Goal: Transaction & Acquisition: Purchase product/service

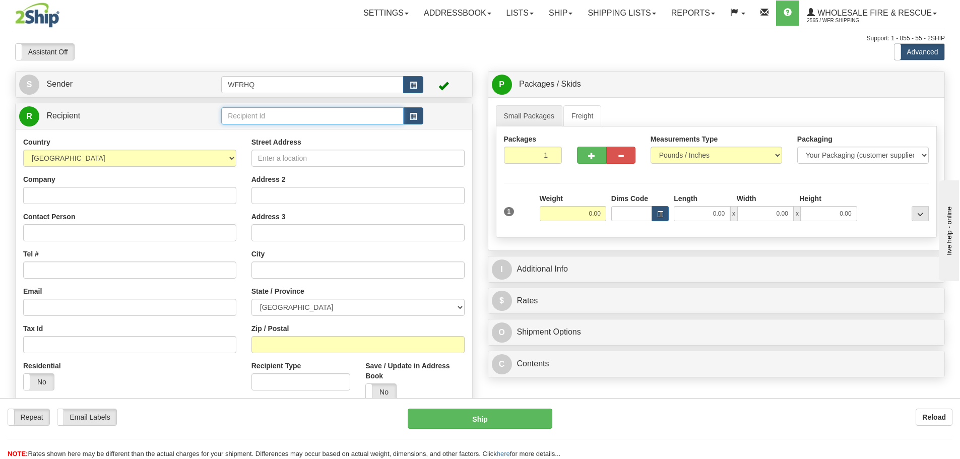
click at [346, 115] on input "text" at bounding box center [312, 115] width 182 height 17
click at [337, 129] on div "NARA1095" at bounding box center [310, 131] width 173 height 11
type input "NARA1095"
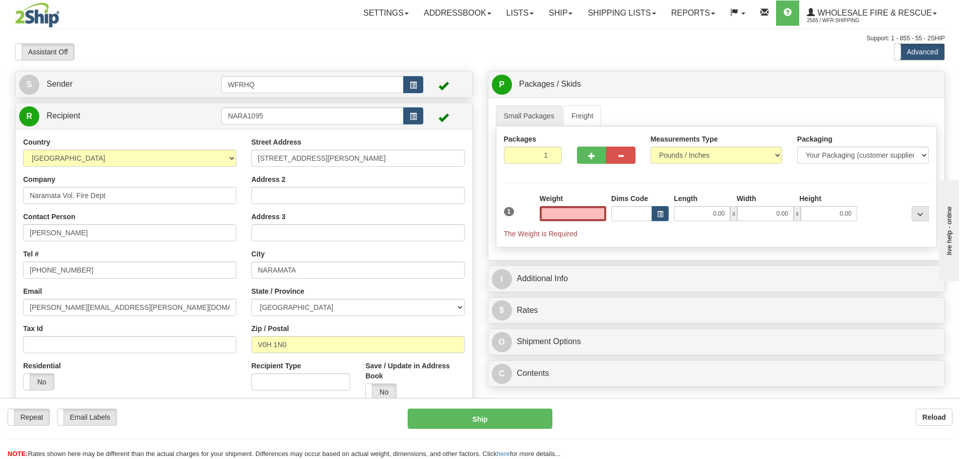
type input "0.00"
click at [578, 216] on input "0.00" at bounding box center [573, 213] width 66 height 15
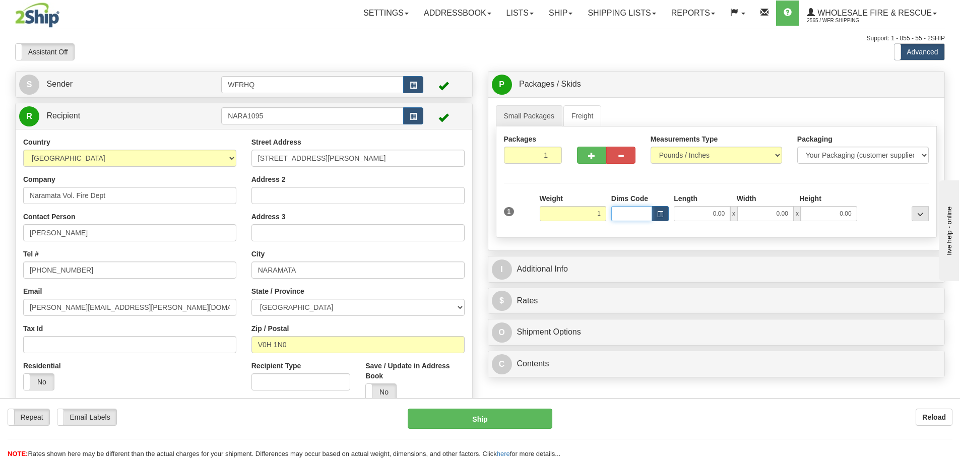
type input "1.00"
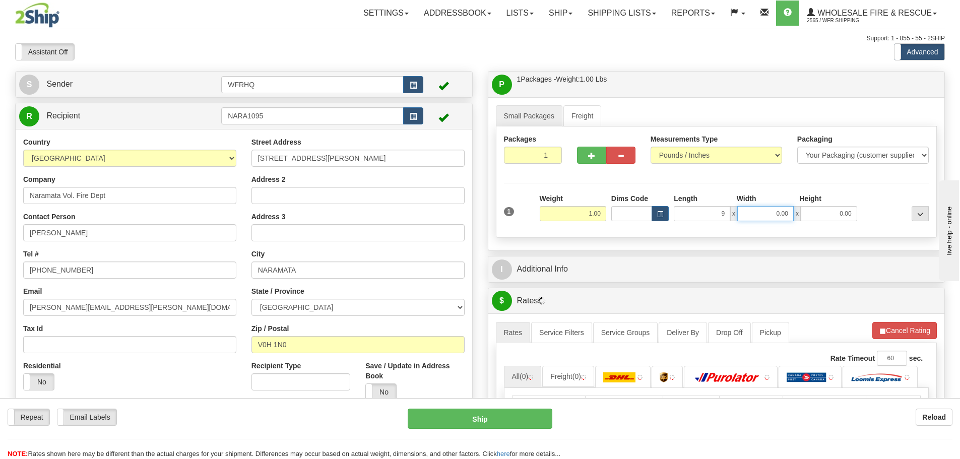
type input "9.00"
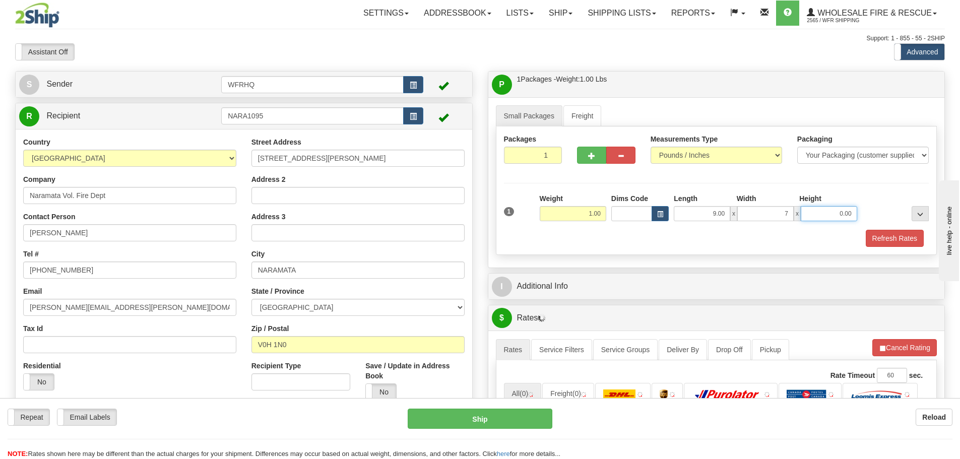
type input "7.00"
type input "6.00"
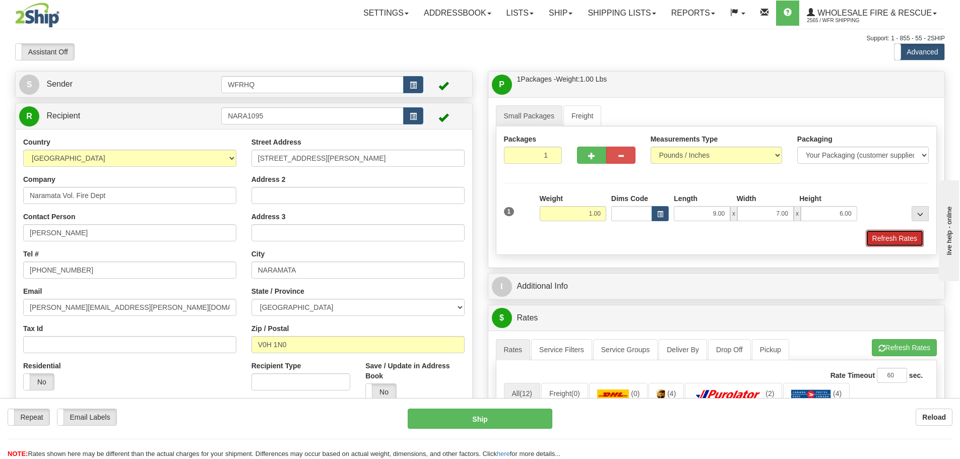
click at [887, 241] on button "Refresh Rates" at bounding box center [894, 238] width 58 height 17
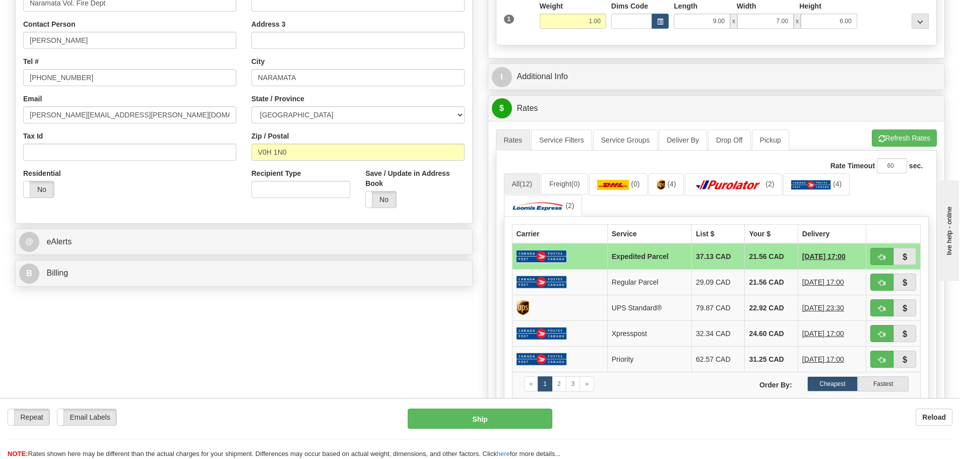
scroll to position [202, 0]
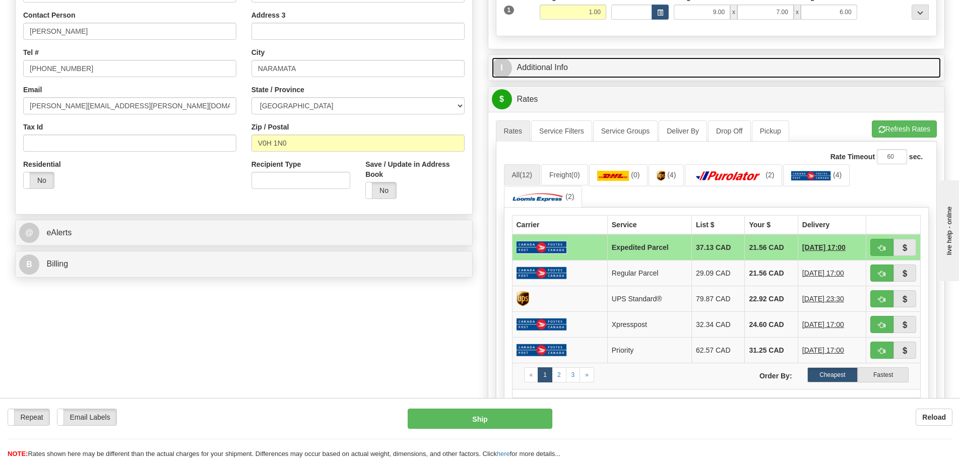
click at [565, 73] on link "I Additional Info" at bounding box center [716, 67] width 449 height 21
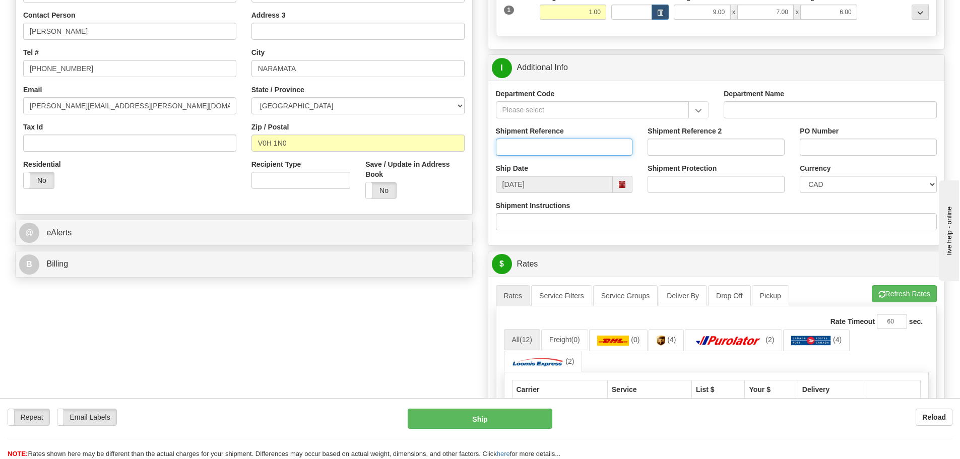
click at [544, 146] on input "Shipment Reference" at bounding box center [564, 147] width 137 height 17
type input "S45780-30220"
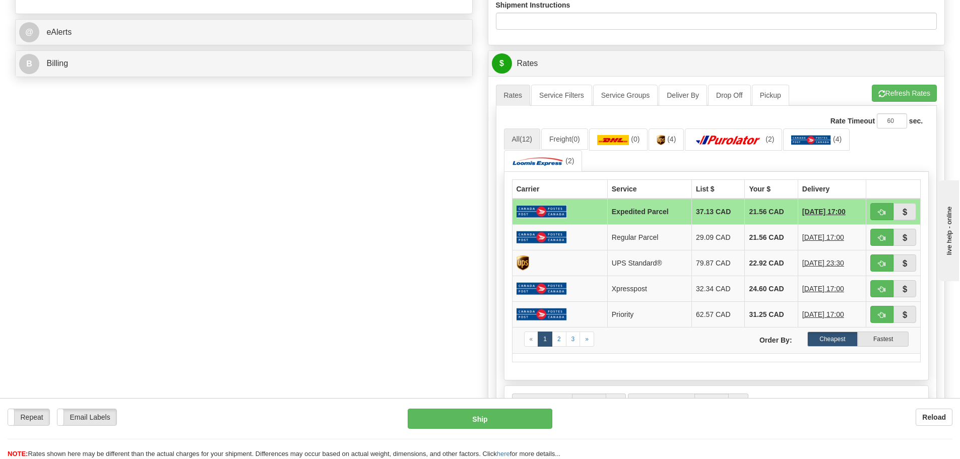
scroll to position [403, 0]
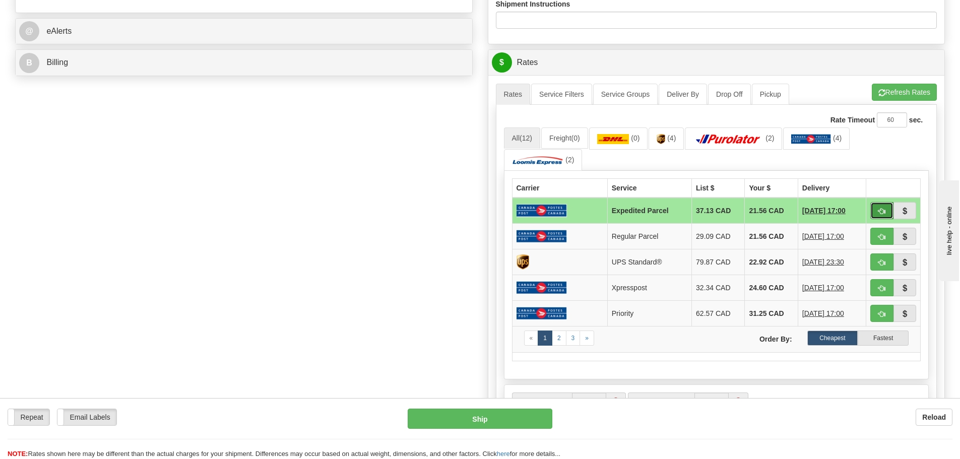
click at [881, 214] on span "button" at bounding box center [881, 211] width 7 height 7
type input "DOM.EP"
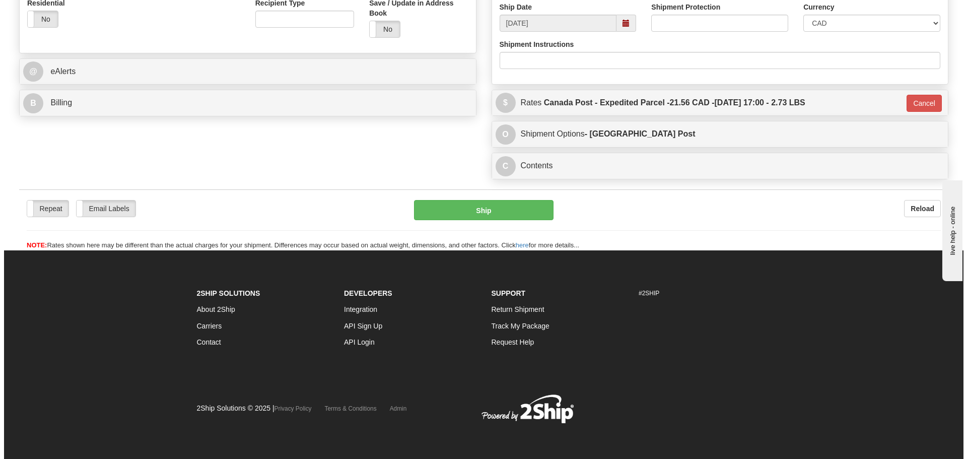
scroll to position [363, 0]
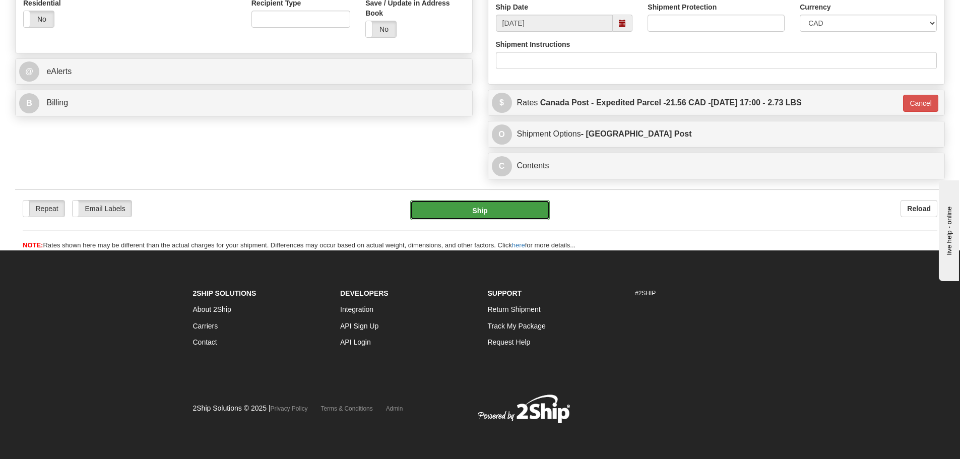
click at [525, 204] on button "Ship" at bounding box center [480, 210] width 140 height 20
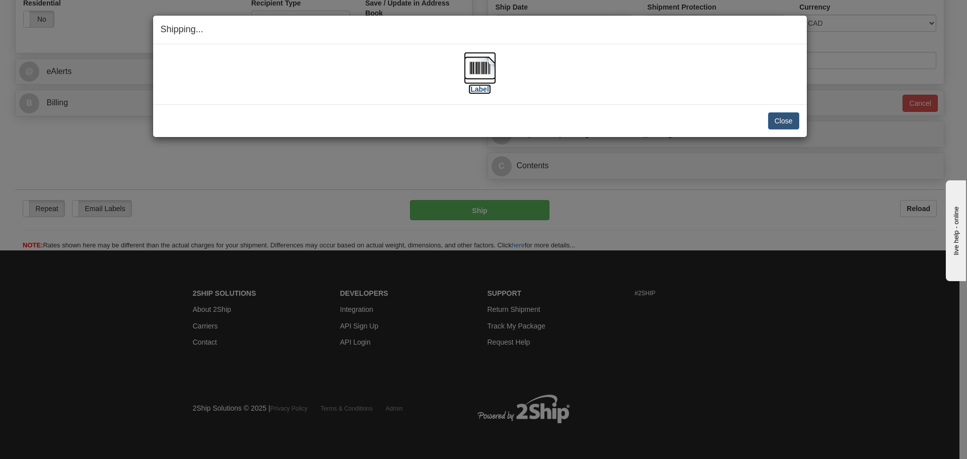
click at [491, 70] on img at bounding box center [480, 68] width 32 height 32
click at [418, 121] on div "Close Cancel" at bounding box center [480, 120] width 639 height 17
click at [788, 114] on button "Close" at bounding box center [783, 120] width 31 height 17
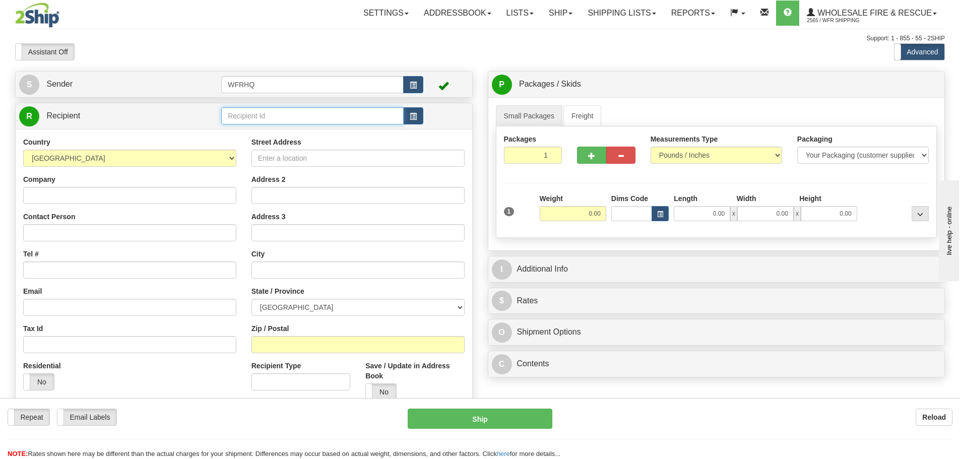
click at [290, 116] on input "text" at bounding box center [312, 115] width 182 height 17
click at [305, 128] on div "MARI32WE" at bounding box center [310, 131] width 173 height 11
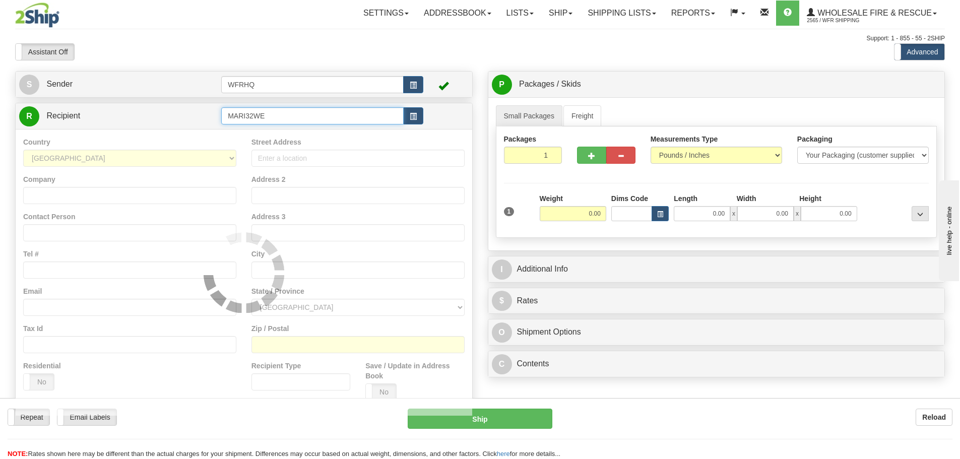
type input "MARI32WE"
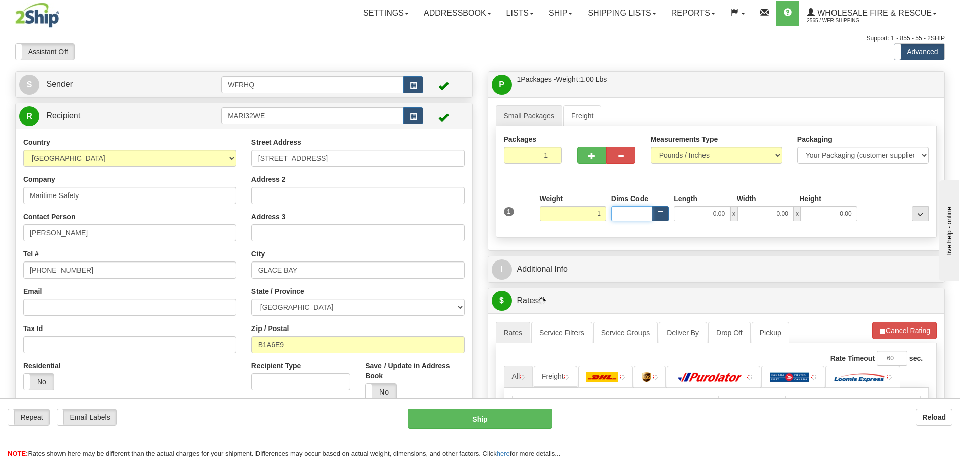
type input "1.00"
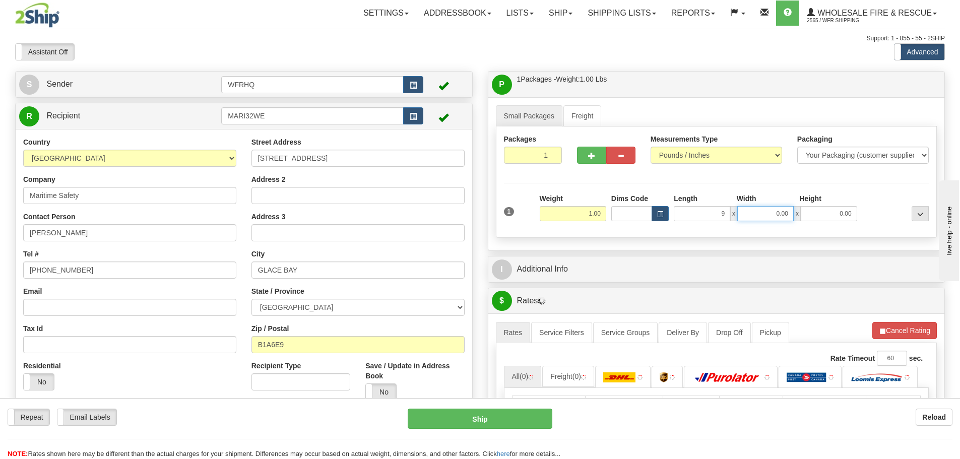
type input "9.00"
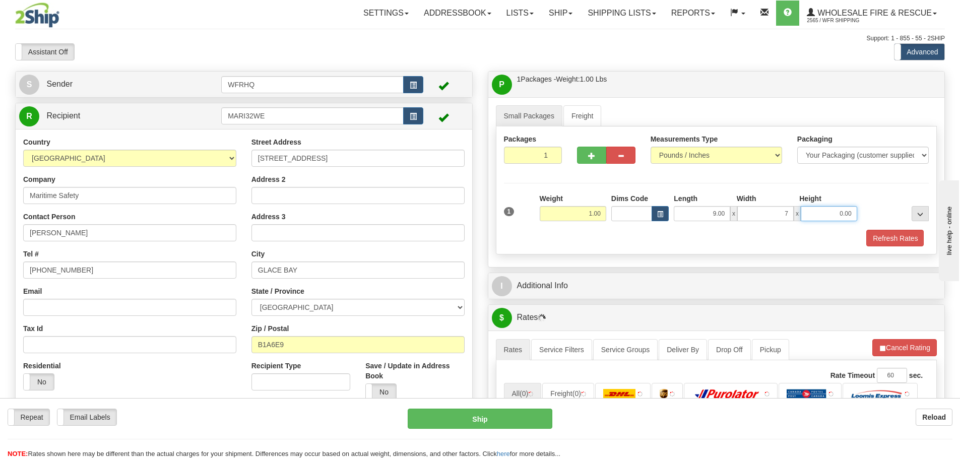
type input "7.00"
type input "6"
type input "6.00"
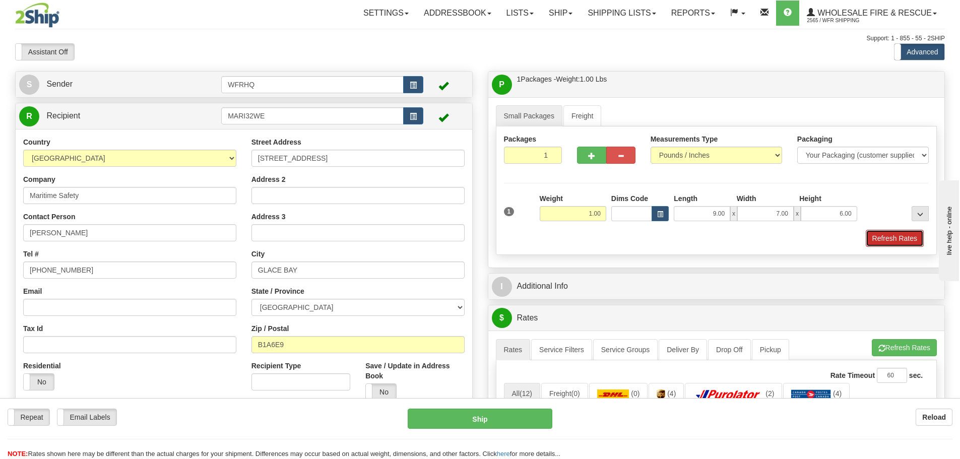
click at [875, 241] on button "Refresh Rates" at bounding box center [894, 238] width 58 height 17
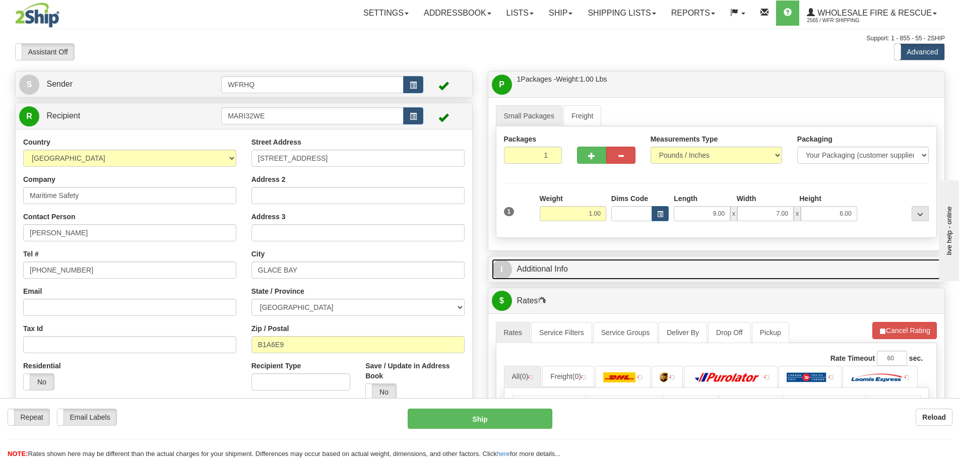
click at [585, 272] on link "I Additional Info" at bounding box center [716, 269] width 449 height 21
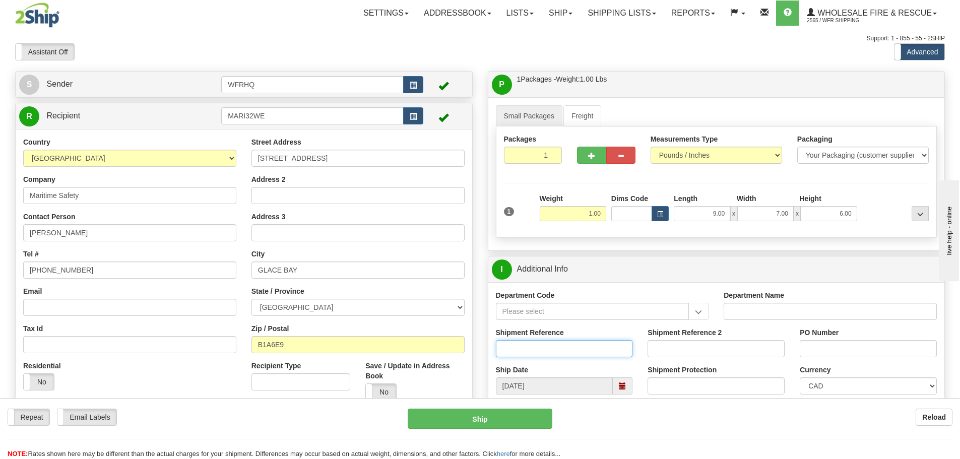
click at [525, 353] on input "Shipment Reference" at bounding box center [564, 348] width 137 height 17
type input "S46029-30414"
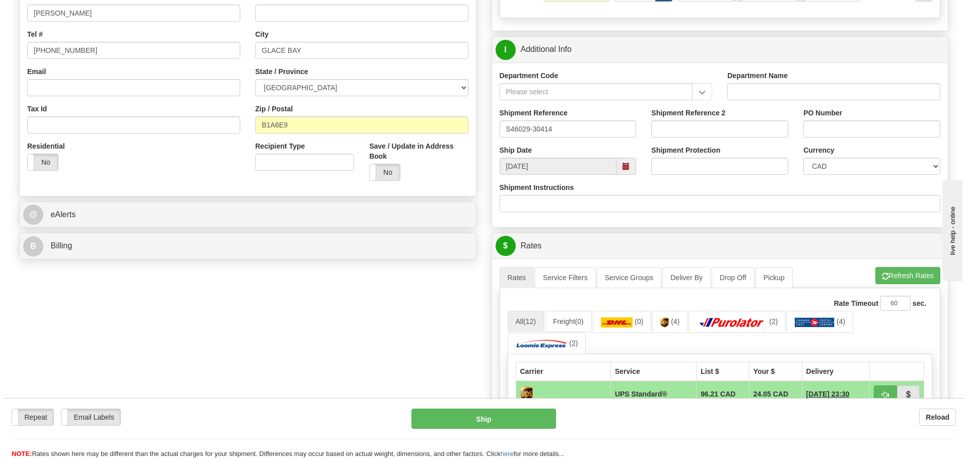
scroll to position [302, 0]
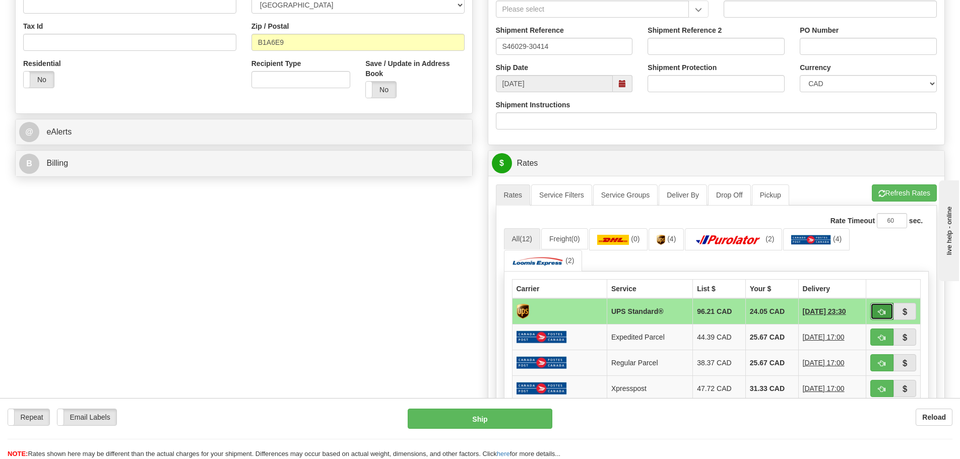
click at [883, 311] on span "button" at bounding box center [881, 312] width 7 height 7
type input "11"
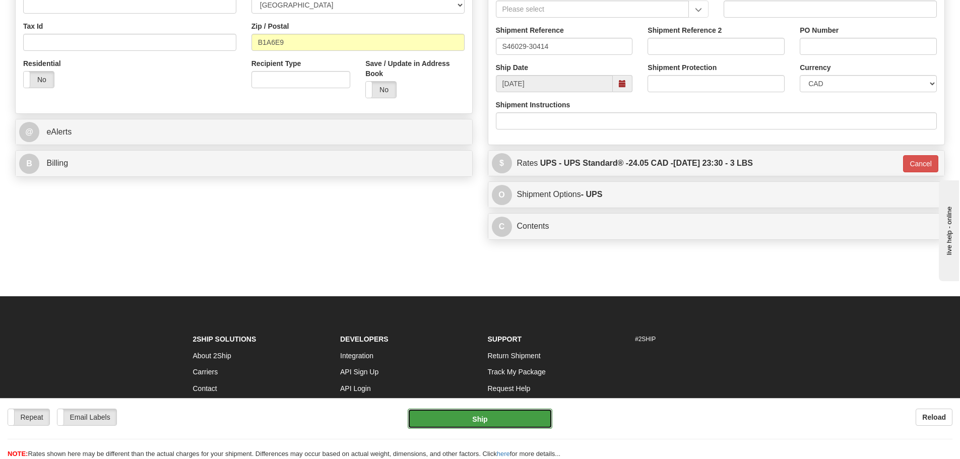
click at [476, 421] on button "Ship" at bounding box center [480, 419] width 145 height 20
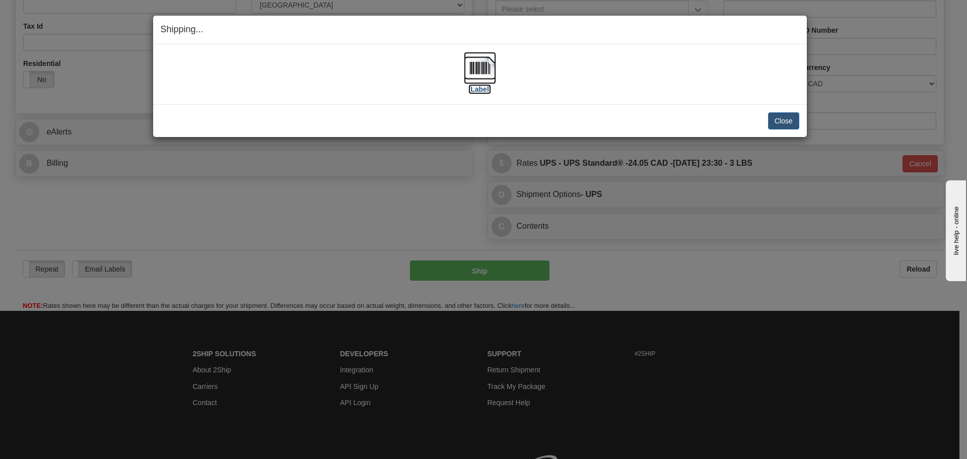
click at [487, 73] on img at bounding box center [480, 68] width 32 height 32
click at [605, 125] on div "Close Cancel" at bounding box center [480, 120] width 639 height 17
click at [781, 123] on button "Close" at bounding box center [783, 120] width 31 height 17
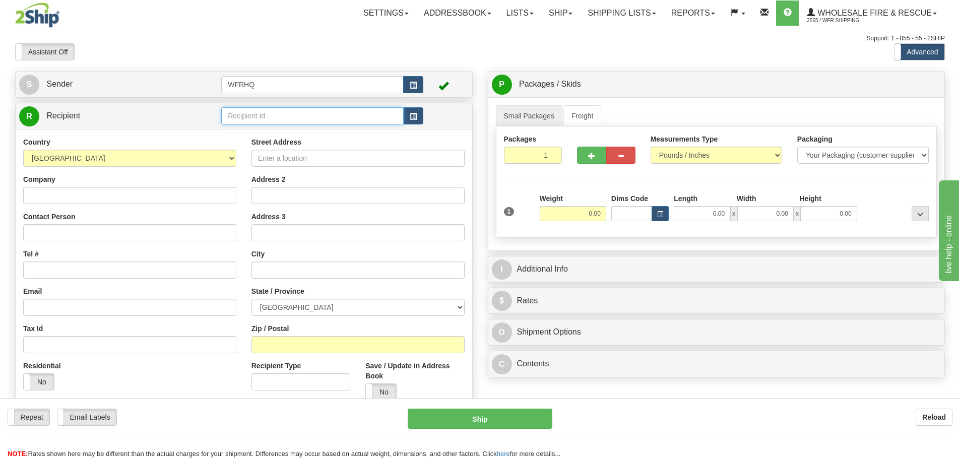
click at [281, 117] on input "text" at bounding box center [312, 115] width 182 height 17
click at [281, 130] on div "GOLD1107" at bounding box center [310, 131] width 173 height 11
type input "GOLD1107"
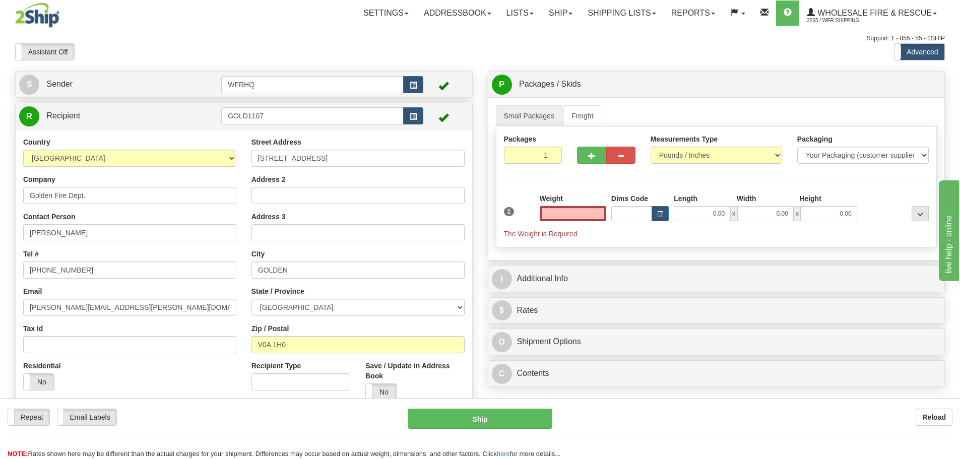
type input "0.00"
click at [583, 219] on input "0.00" at bounding box center [573, 213] width 66 height 15
type input "3.00"
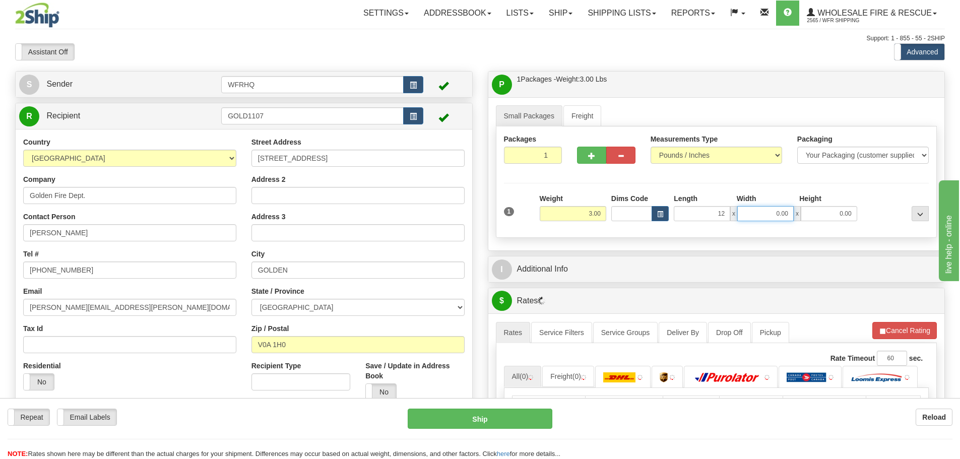
type input "12.00"
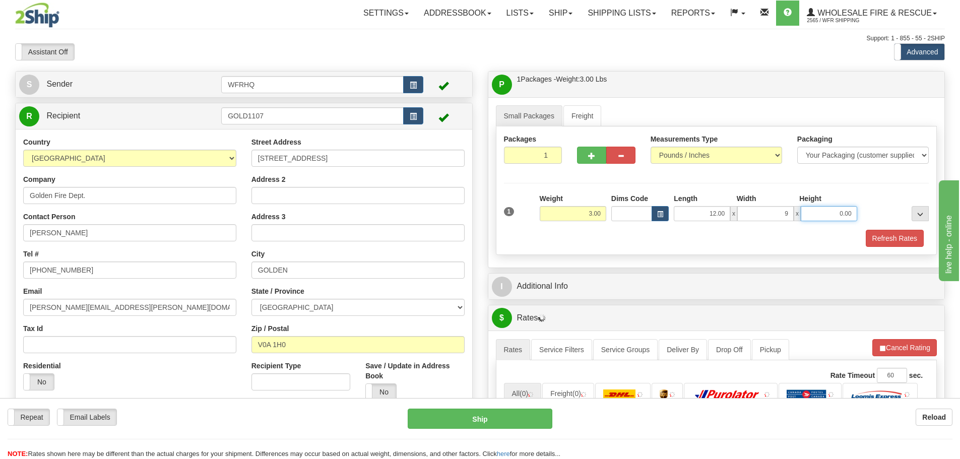
type input "9.00"
type input "7.00"
click at [904, 234] on button "Refresh Rates" at bounding box center [894, 238] width 58 height 17
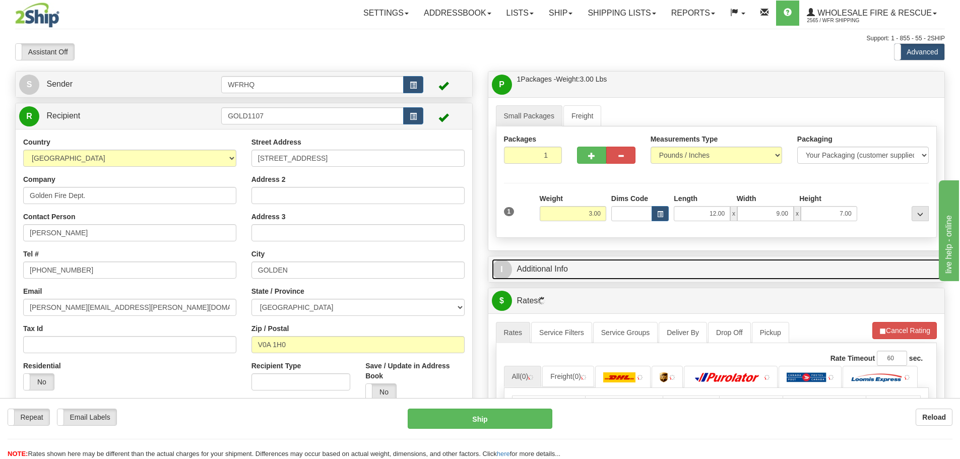
click at [564, 266] on link "I Additional Info" at bounding box center [716, 269] width 449 height 21
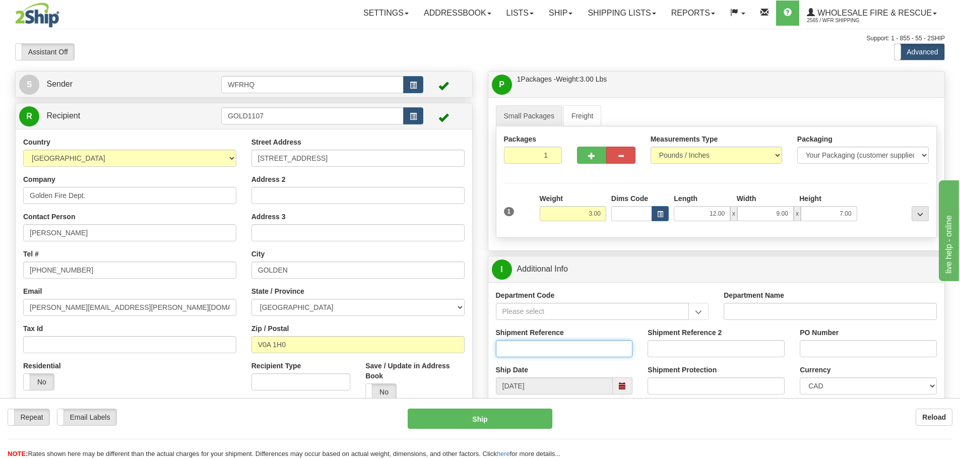
click at [539, 347] on input "Shipment Reference" at bounding box center [564, 348] width 137 height 17
type input "S45973-30365"
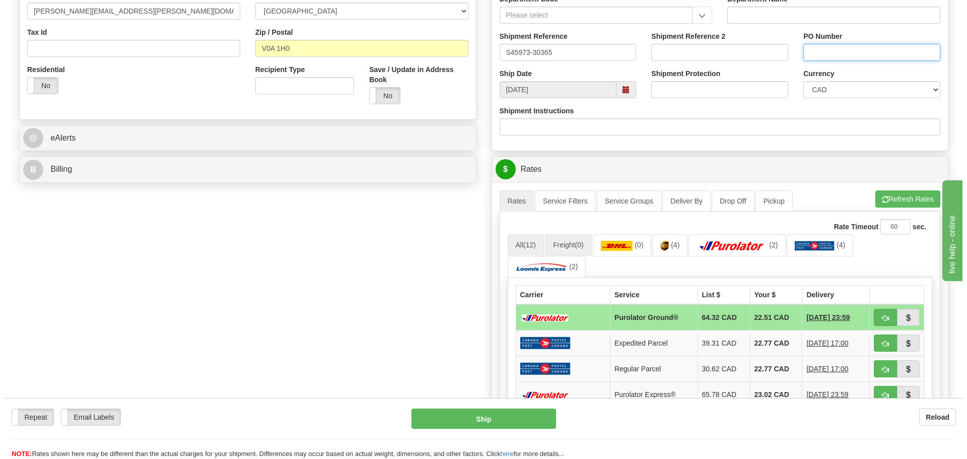
scroll to position [302, 0]
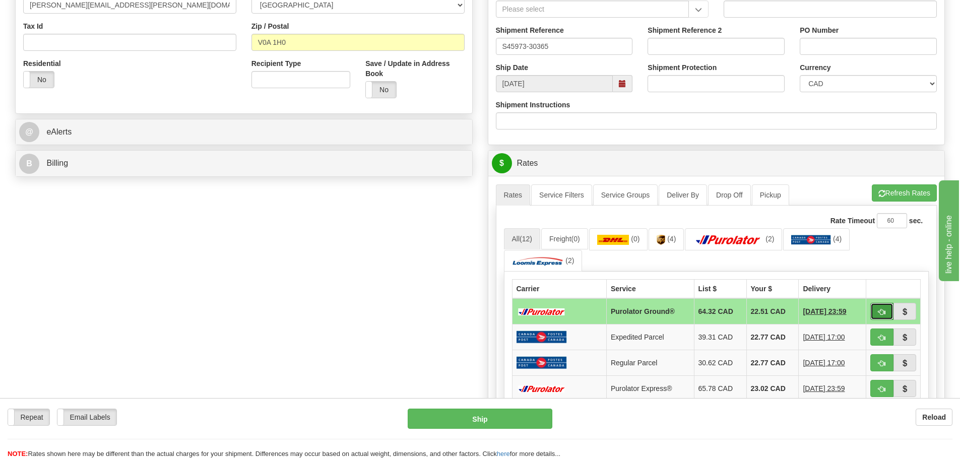
click at [880, 309] on span "button" at bounding box center [881, 312] width 7 height 7
type input "260"
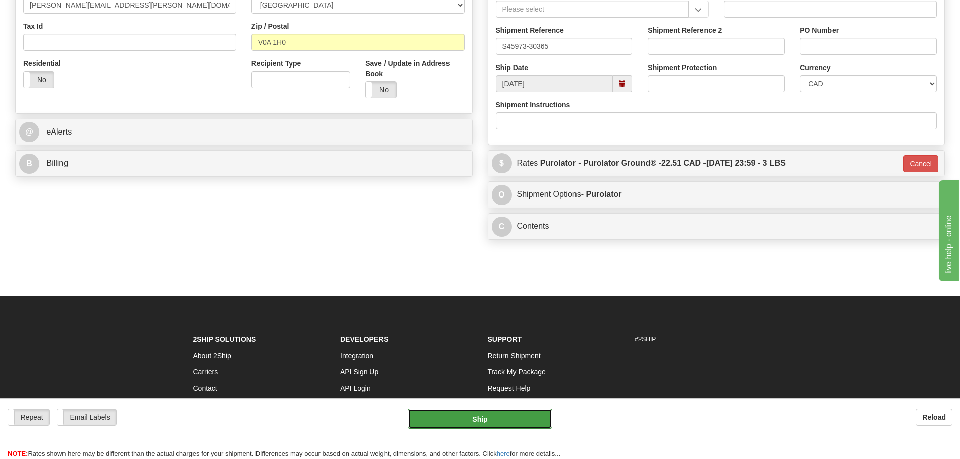
click at [507, 420] on button "Ship" at bounding box center [480, 419] width 145 height 20
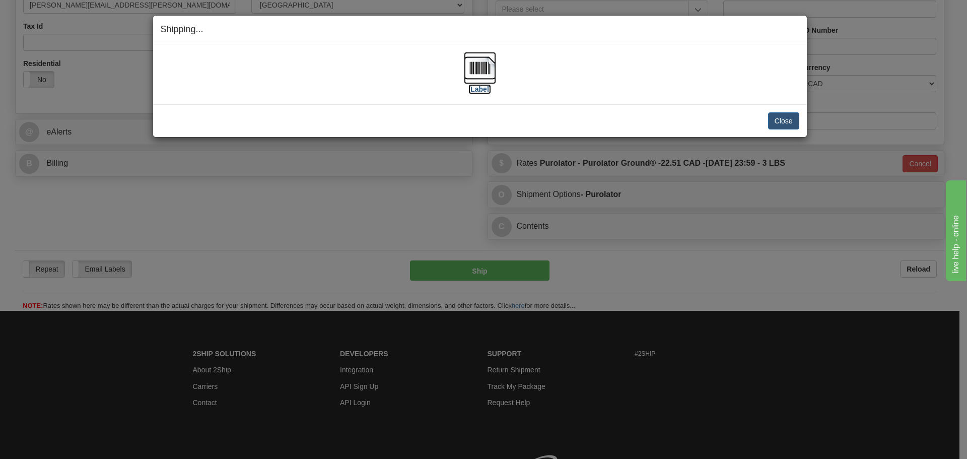
click at [479, 75] on img at bounding box center [480, 68] width 32 height 32
click at [664, 101] on div "[Label] IMPORTANT NOTICE Embassy / Consulate / Government Building / Hospital C…" at bounding box center [480, 74] width 654 height 60
click at [778, 125] on button "Close" at bounding box center [783, 120] width 31 height 17
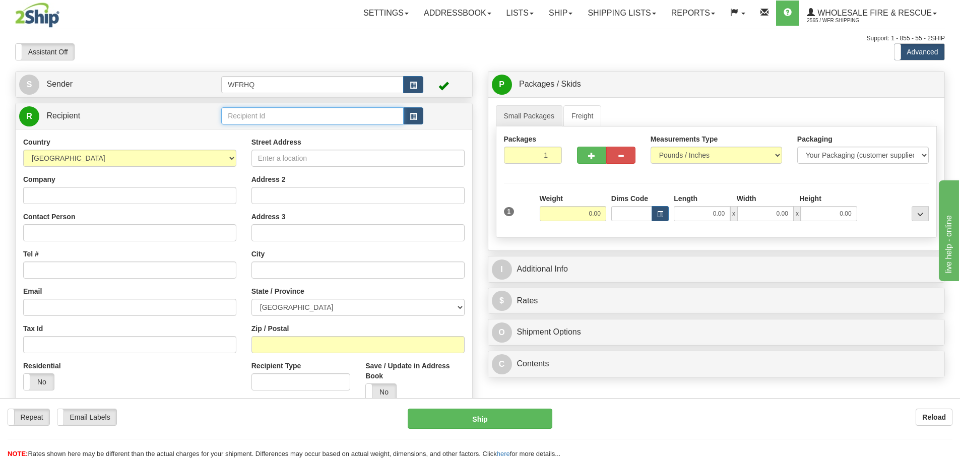
click at [320, 124] on input "text" at bounding box center [312, 115] width 182 height 17
click at [310, 130] on div "LANG2217" at bounding box center [310, 131] width 173 height 11
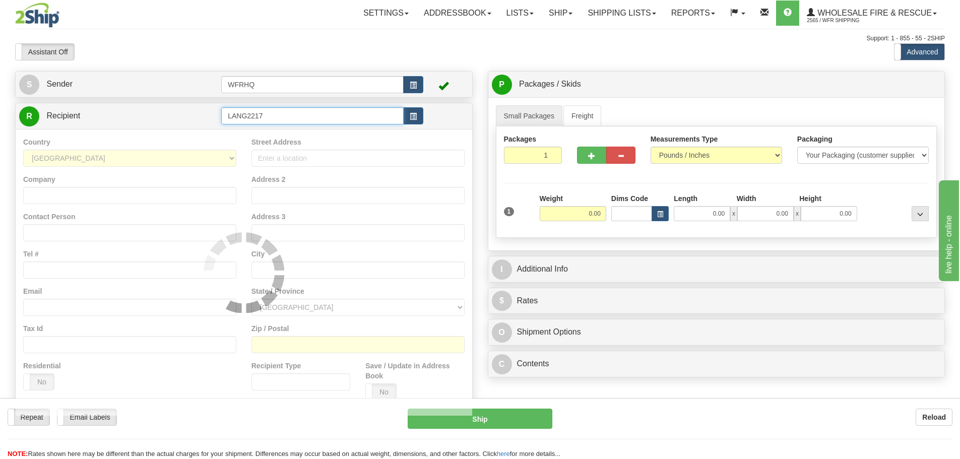
type input "LANG2217"
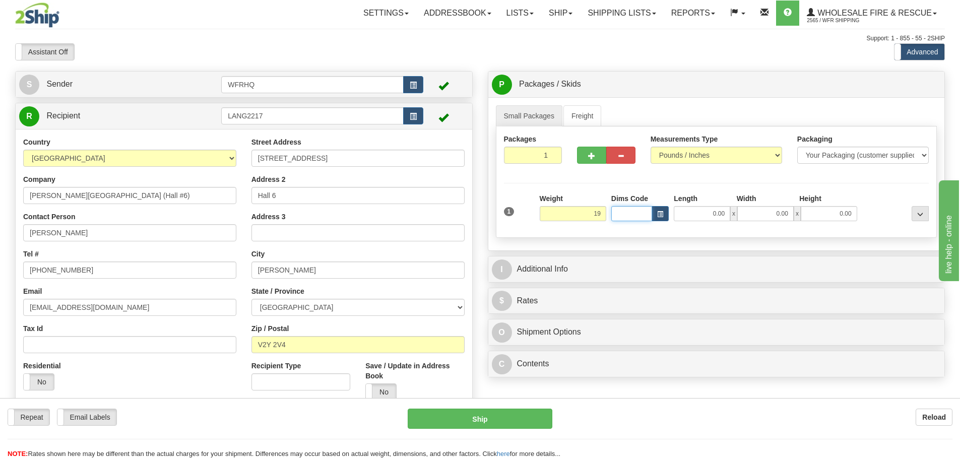
type input "19.00"
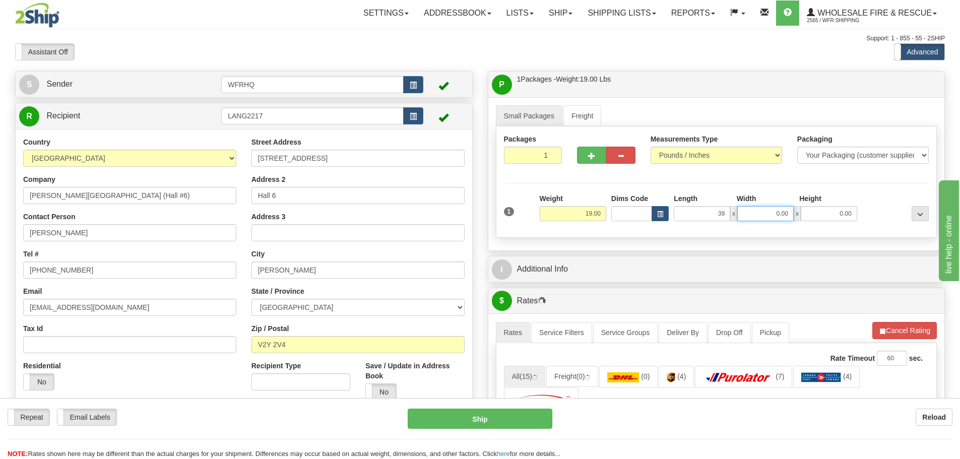
type input "39.00"
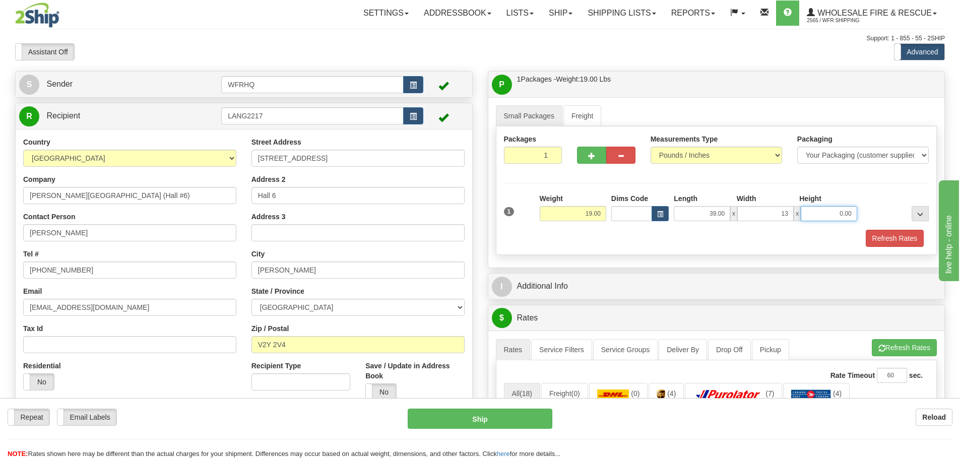
type input "13.00"
type input "5.00"
drag, startPoint x: 880, startPoint y: 236, endPoint x: 870, endPoint y: 241, distance: 10.6
click at [880, 236] on button "Refresh Rates" at bounding box center [894, 238] width 58 height 17
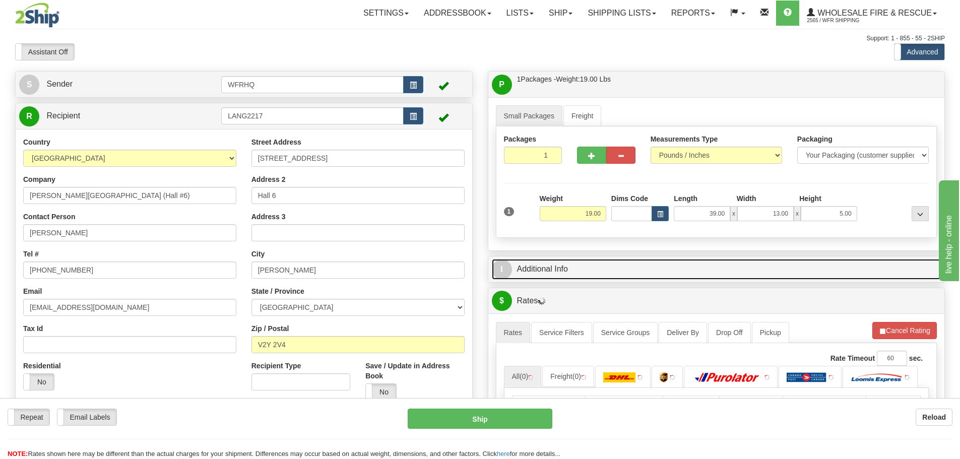
click at [588, 270] on link "I Additional Info" at bounding box center [716, 269] width 449 height 21
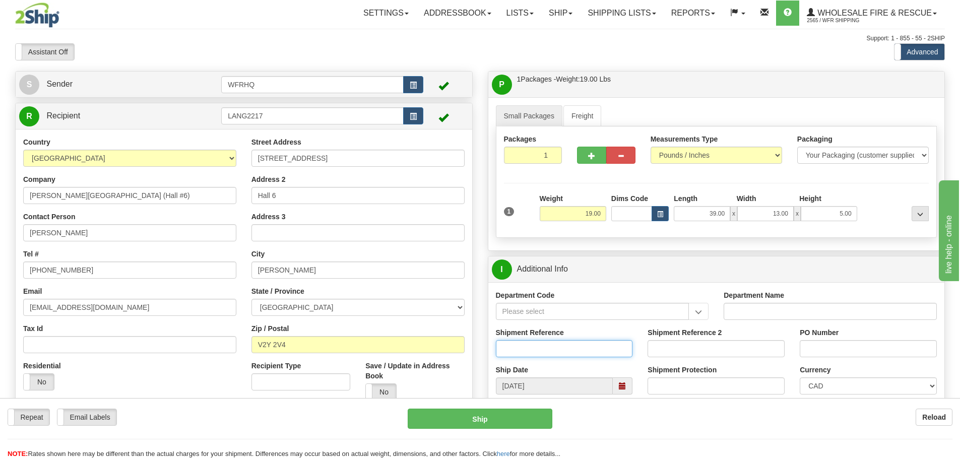
click at [533, 350] on input "Shipment Reference" at bounding box center [564, 348] width 137 height 17
type input "S45374-30419"
drag, startPoint x: 109, startPoint y: 233, endPoint x: -52, endPoint y: 238, distance: 161.3
click at [0, 238] on html "Training Course Close Toggle navigation Settings Shipping Preferences New Sende…" at bounding box center [480, 229] width 960 height 459
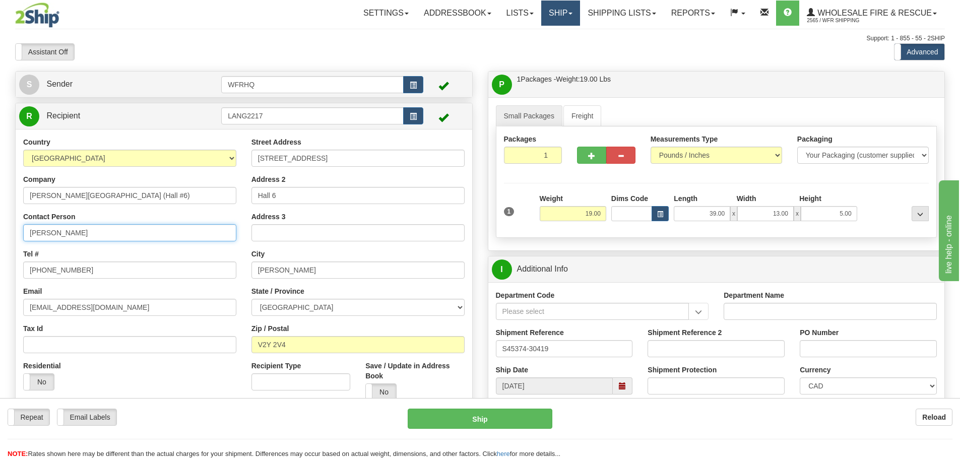
type input "[PERSON_NAME]"
click at [569, 16] on link "Ship" at bounding box center [560, 13] width 39 height 25
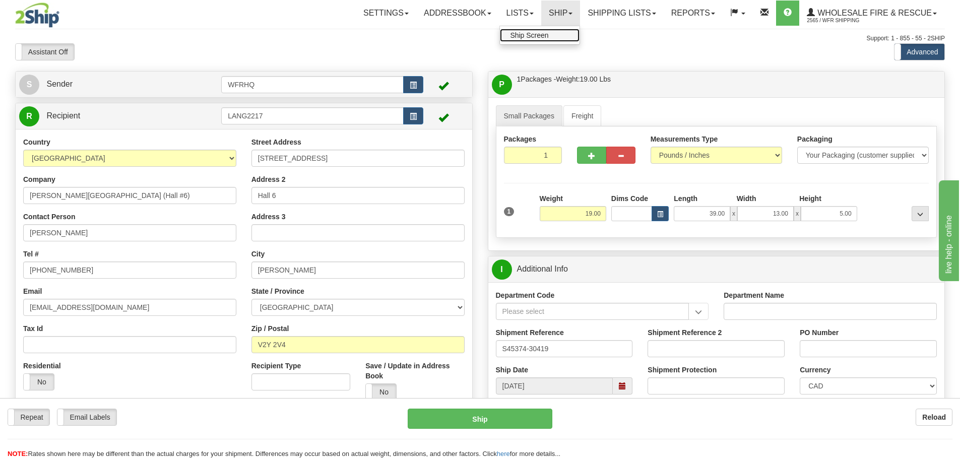
click at [550, 40] on link "Ship Screen" at bounding box center [540, 35] width 80 height 13
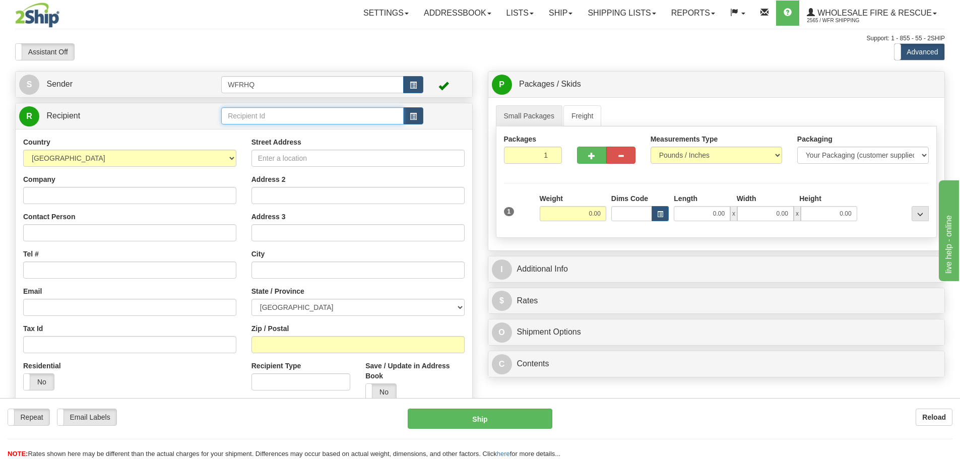
click at [316, 110] on input "text" at bounding box center [312, 115] width 182 height 17
type input "Lang2217"
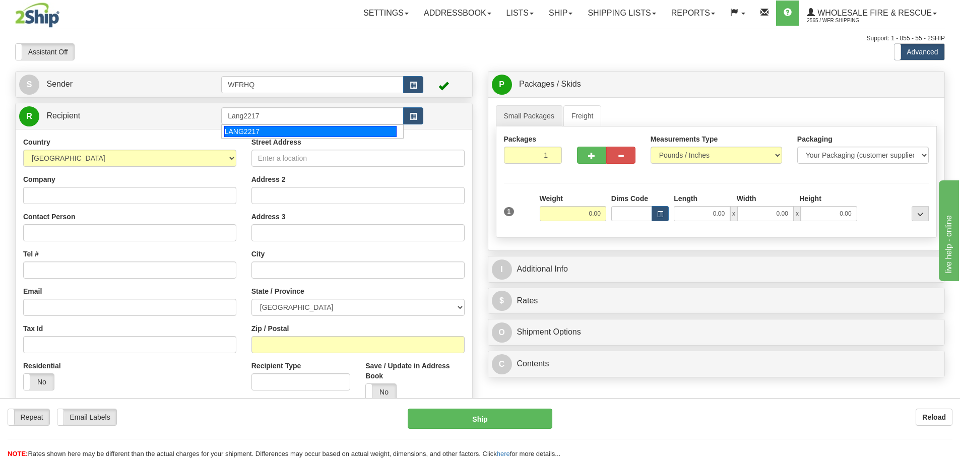
click at [308, 140] on div "Country AFGHANISTAN ALAND ISLANDS ALBANIA ALGERIA AMERICAN SAMOA ANDORRA ANGOLA…" at bounding box center [244, 272] width 456 height 287
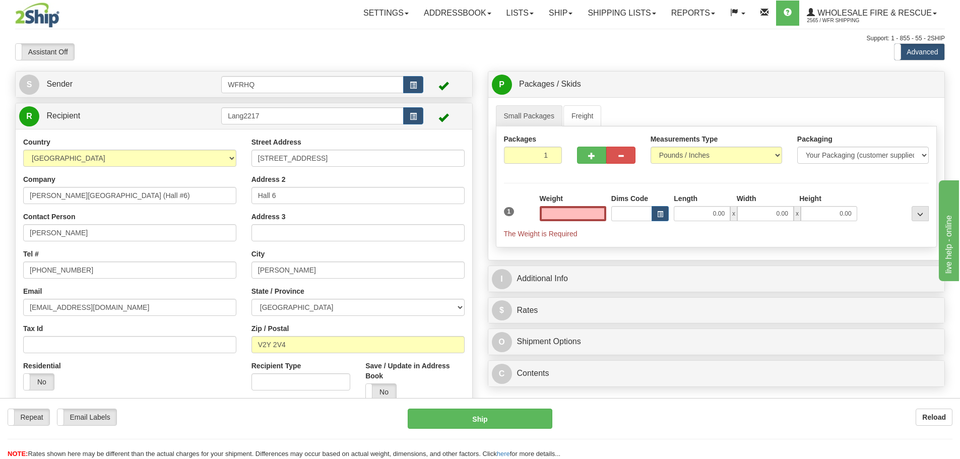
type input "0.00"
drag, startPoint x: 103, startPoint y: 234, endPoint x: -49, endPoint y: 227, distance: 152.3
click at [0, 227] on html "Training Course Close Toggle navigation Settings Shipping Preferences New Sende…" at bounding box center [480, 229] width 960 height 459
paste input "Dale Steeple"
drag, startPoint x: 32, startPoint y: 232, endPoint x: -6, endPoint y: 235, distance: 37.9
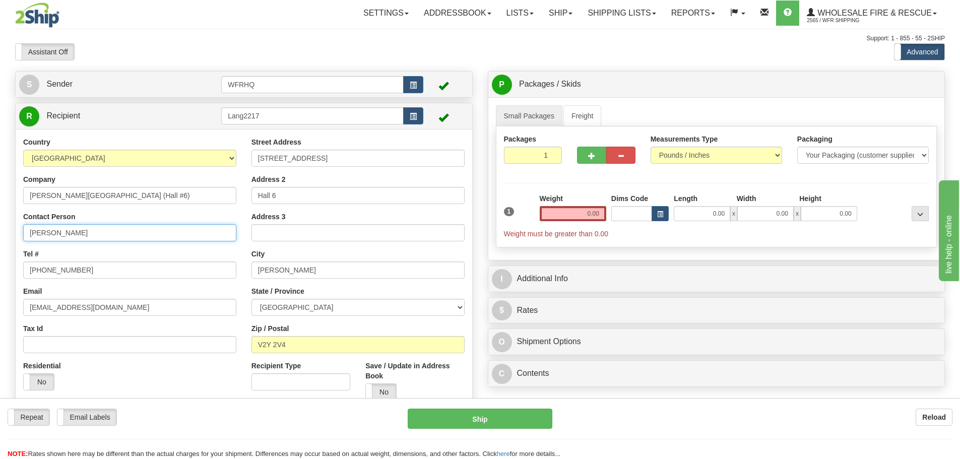
click at [0, 235] on html "Training Course Close Toggle navigation Settings Shipping Preferences New Sende…" at bounding box center [480, 229] width 960 height 459
type input "Dale Steeple"
drag, startPoint x: 87, startPoint y: 270, endPoint x: -40, endPoint y: 262, distance: 127.1
click at [0, 262] on html "Training Course Close Toggle navigation Settings Shipping Preferences New Sende…" at bounding box center [480, 229] width 960 height 459
paste input "36-833-8059"
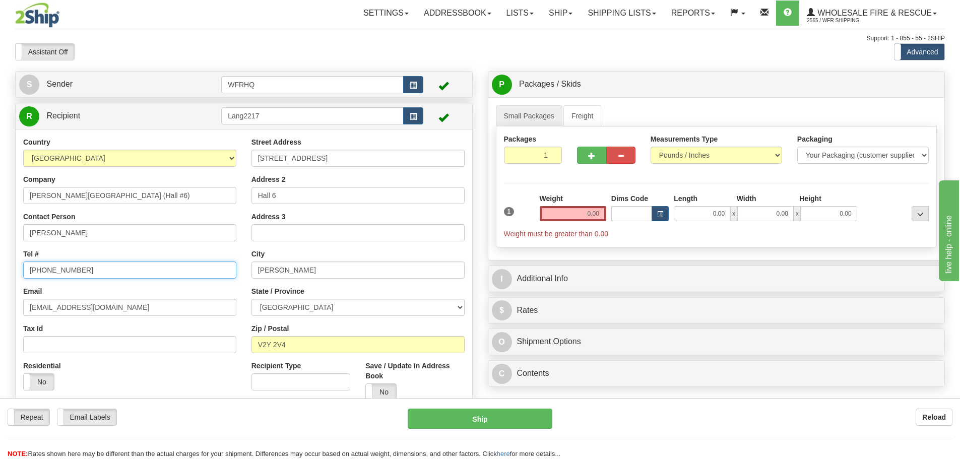
type input "236-833-8059"
drag, startPoint x: 54, startPoint y: 306, endPoint x: -6, endPoint y: 307, distance: 60.0
click at [0, 307] on html "Training Course Close Toggle navigation Settings Shipping Preferences New Sende…" at bounding box center [480, 229] width 960 height 459
type input "dsteeple@tol.ca"
click at [212, 385] on div "Residential Yes No" at bounding box center [130, 379] width 228 height 37
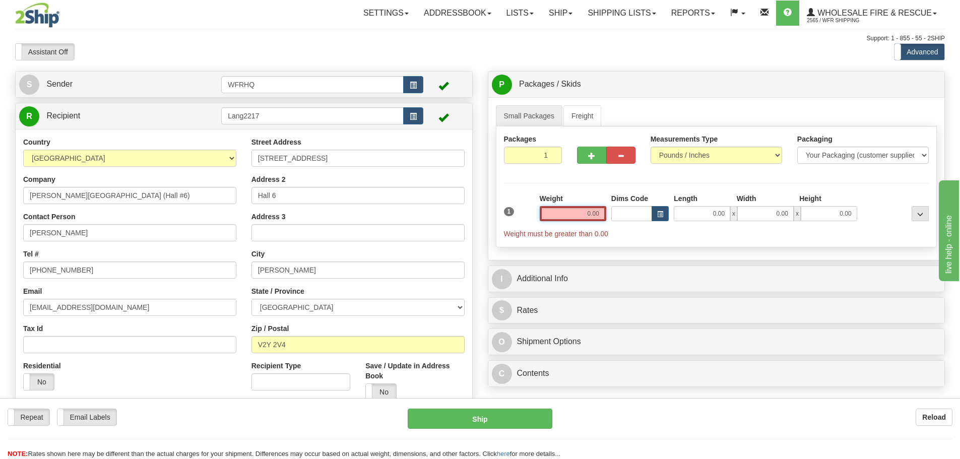
click at [593, 211] on input "0.00" at bounding box center [573, 213] width 66 height 15
type input "19.00"
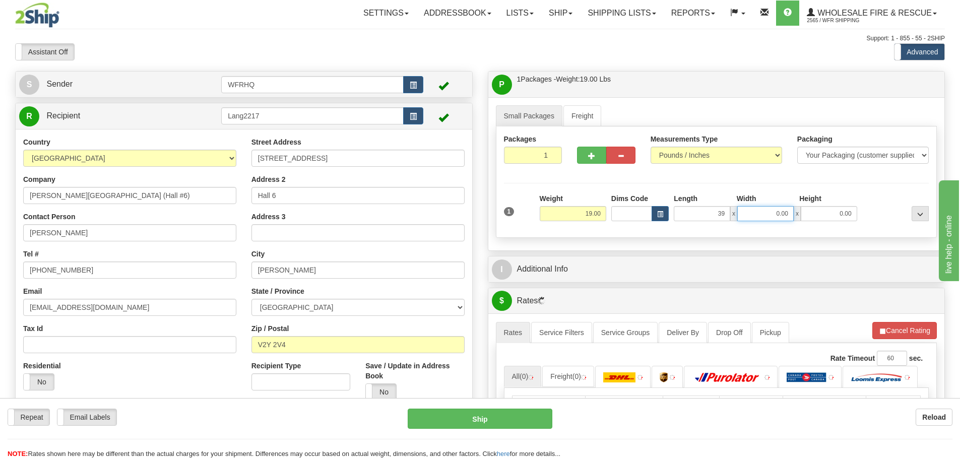
type input "39.00"
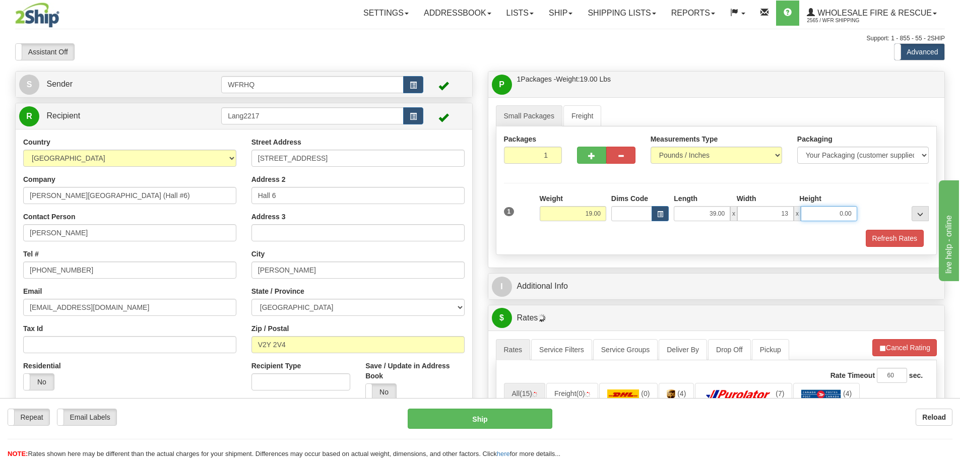
type input "13.00"
type input "5.00"
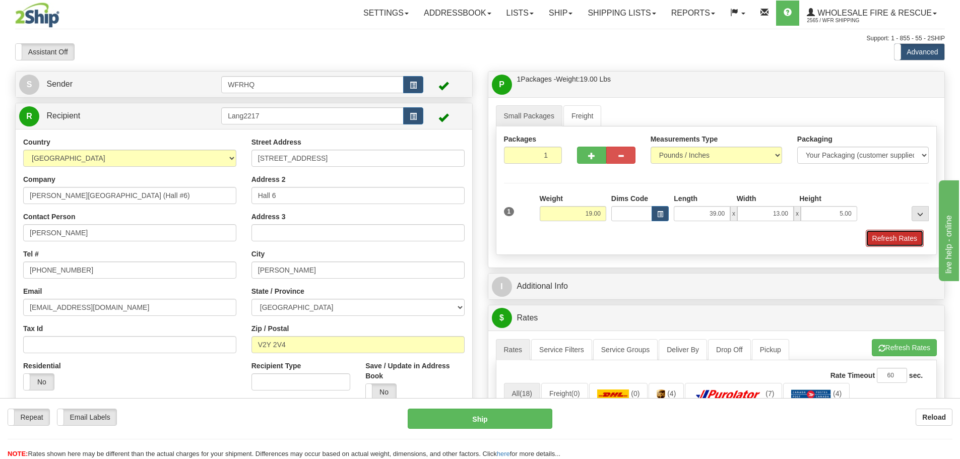
click at [900, 238] on button "Refresh Rates" at bounding box center [894, 238] width 58 height 17
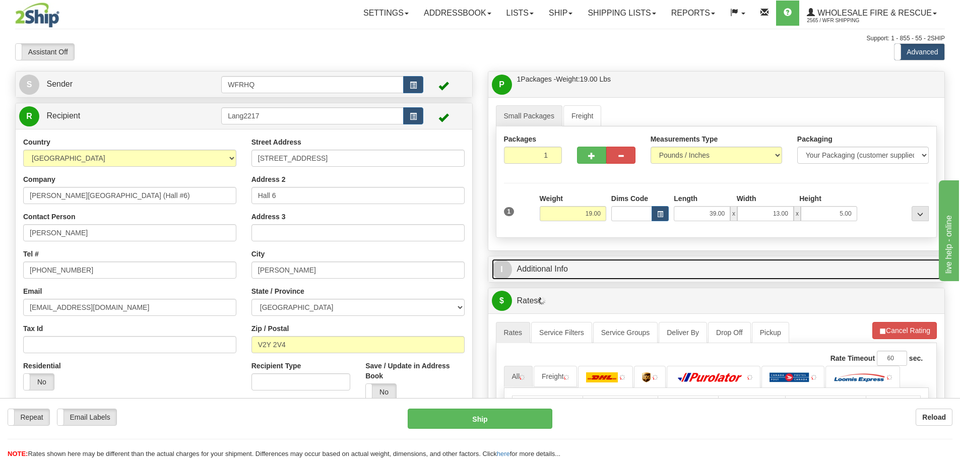
click at [601, 271] on link "I Additional Info" at bounding box center [716, 269] width 449 height 21
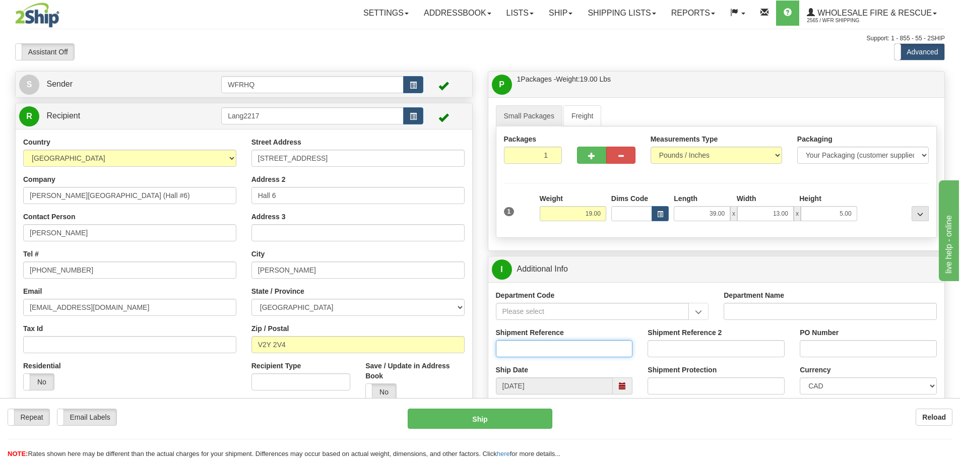
click at [530, 346] on input "Shipment Reference" at bounding box center [564, 348] width 137 height 17
type input "S45374-30419"
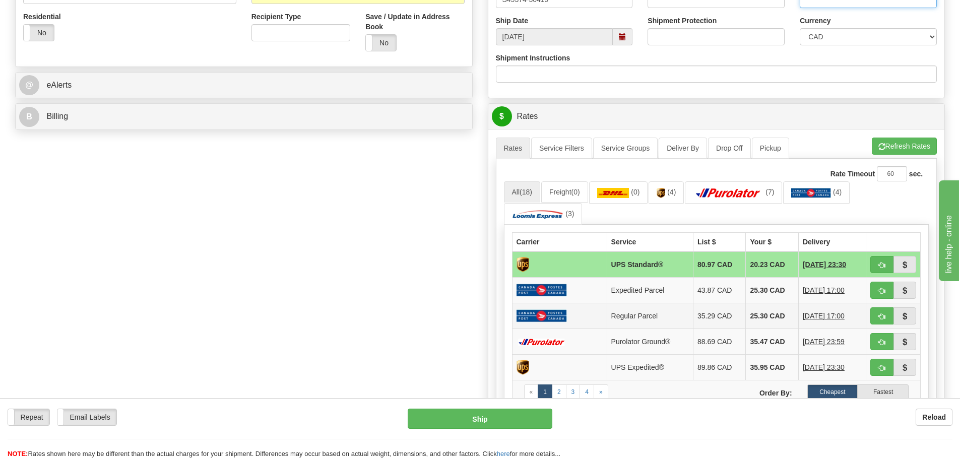
scroll to position [353, 0]
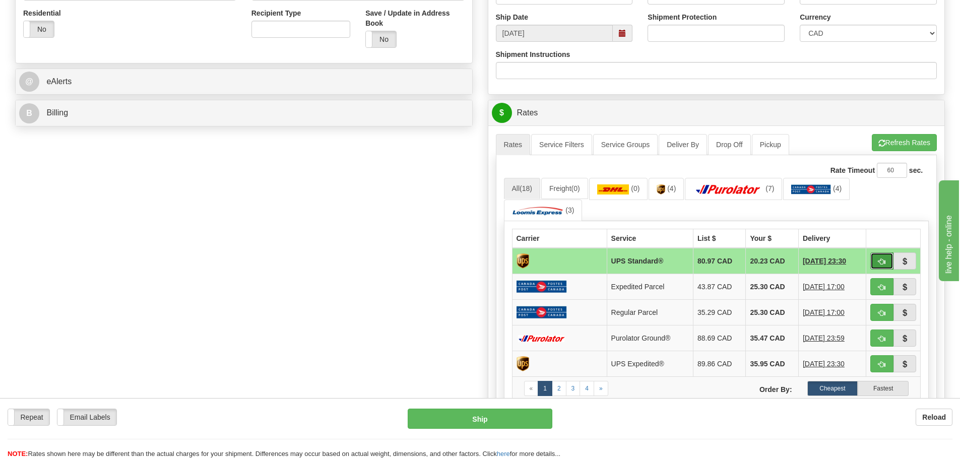
click at [884, 259] on span "button" at bounding box center [881, 261] width 7 height 7
type input "11"
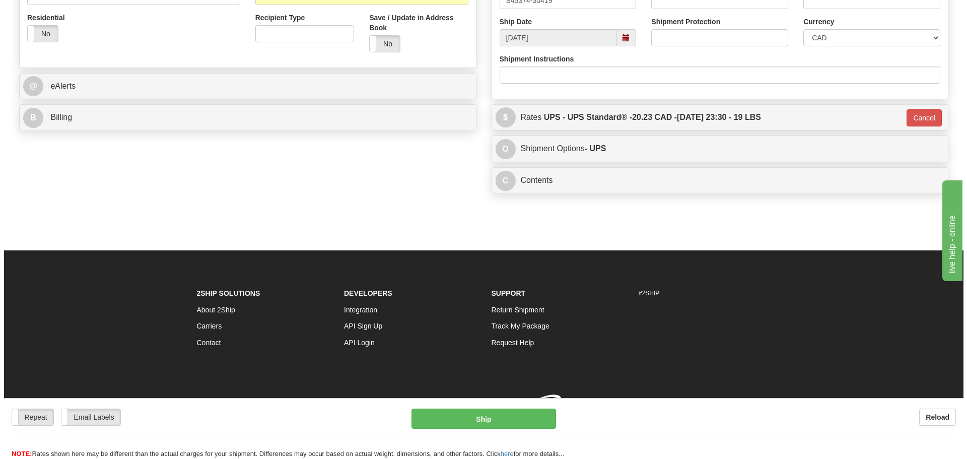
scroll to position [351, 0]
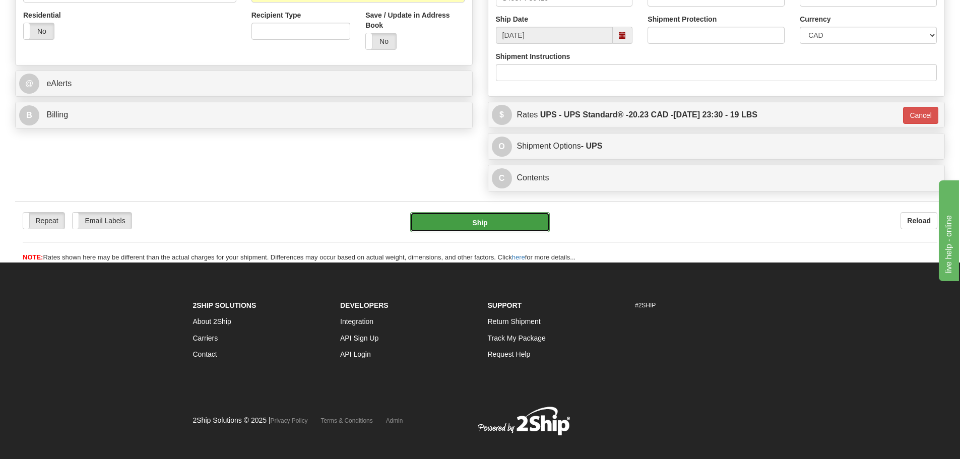
click at [484, 225] on button "Ship" at bounding box center [480, 222] width 140 height 20
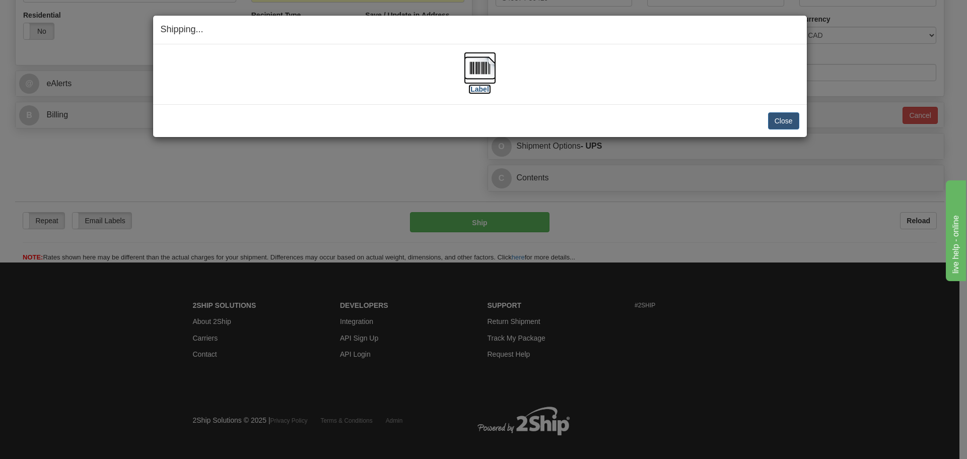
click at [477, 71] on img at bounding box center [480, 68] width 32 height 32
click at [732, 107] on div "Close Cancel Cancel Shipment and Quit Pickup Quit Pickup ONLY" at bounding box center [480, 120] width 654 height 33
click at [787, 122] on button "Close" at bounding box center [783, 120] width 31 height 17
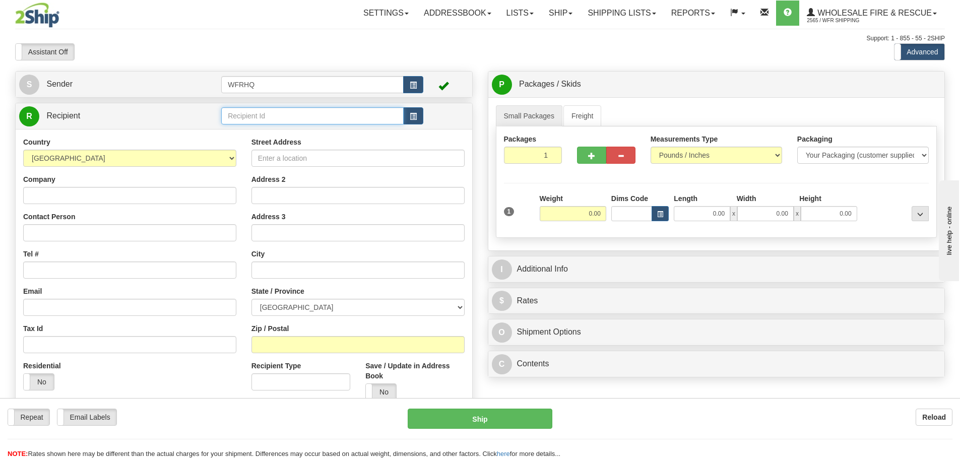
click at [243, 120] on input "text" at bounding box center [312, 115] width 182 height 17
click at [260, 133] on div "CENO1300" at bounding box center [310, 131] width 173 height 11
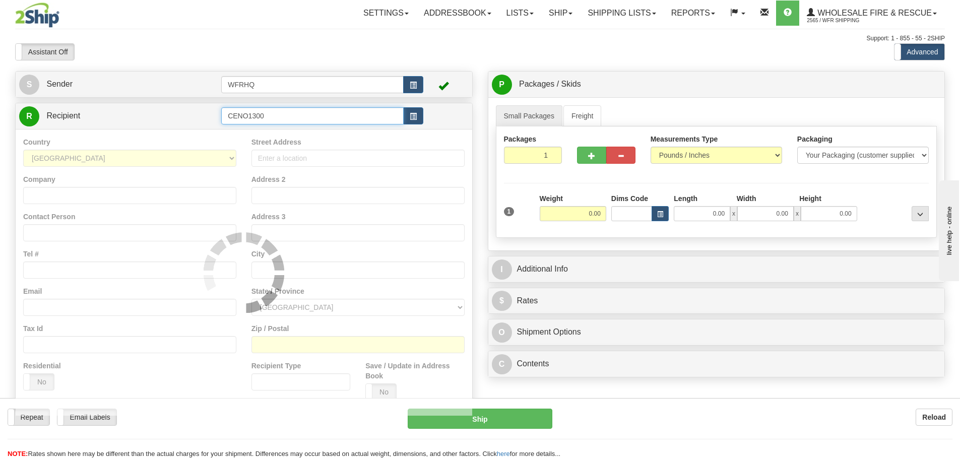
type input "CENO1300"
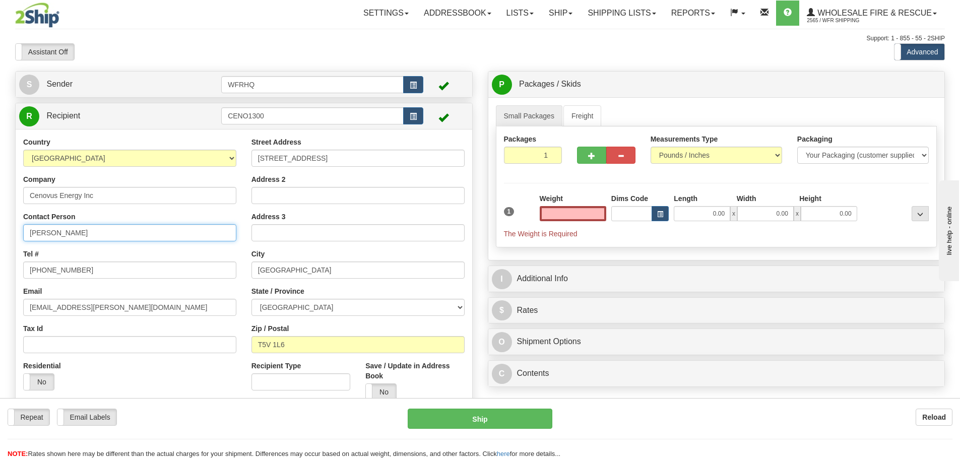
type input "0.00"
drag, startPoint x: 98, startPoint y: 232, endPoint x: -8, endPoint y: 226, distance: 106.4
click at [0, 226] on html "Training Course Close Toggle navigation Settings Shipping Preferences New Sende…" at bounding box center [480, 229] width 960 height 459
type input "Charles Wigger"
type input "780-3434904"
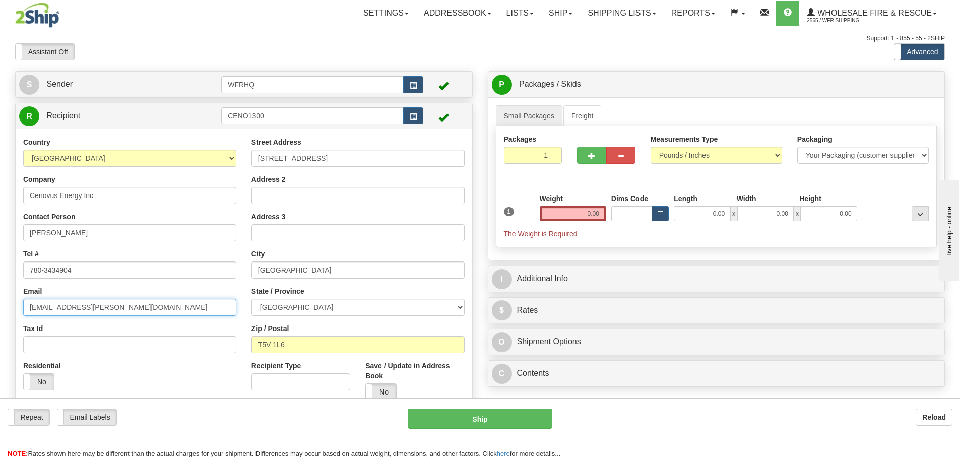
click at [72, 309] on input "don.appleby@cenovus.com" at bounding box center [129, 307] width 213 height 17
drag, startPoint x: 69, startPoint y: 309, endPoint x: 24, endPoint y: 308, distance: 44.8
click at [24, 308] on input "don.appleby@cenovus.com" at bounding box center [129, 307] width 213 height 17
type input "charles.wigger@cenovus.com"
click at [559, 208] on input "0.00" at bounding box center [573, 213] width 66 height 15
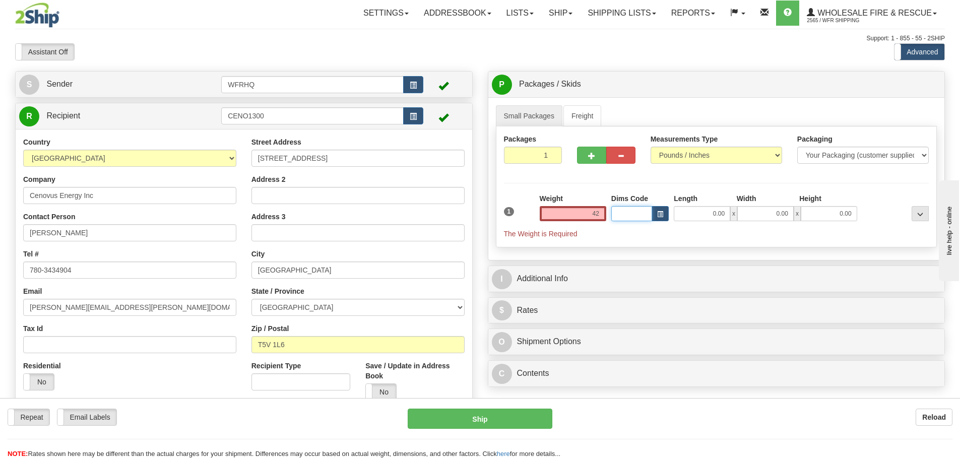
type input "42.00"
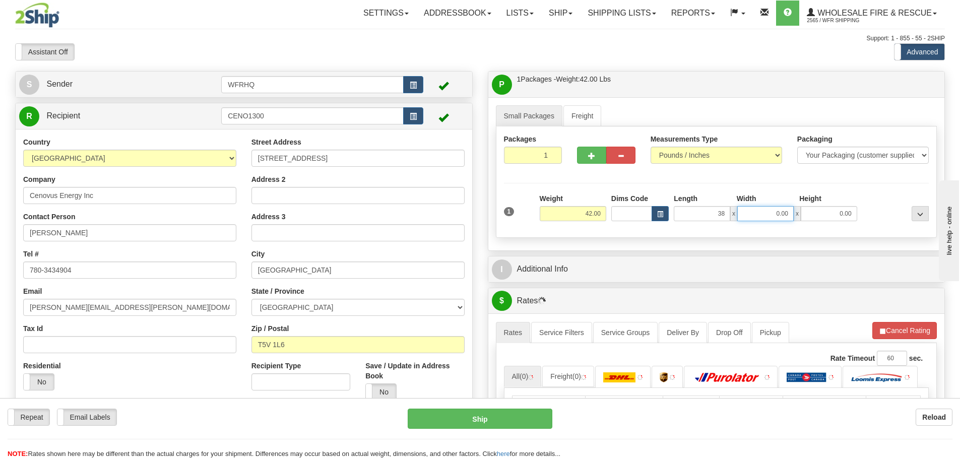
type input "38.00"
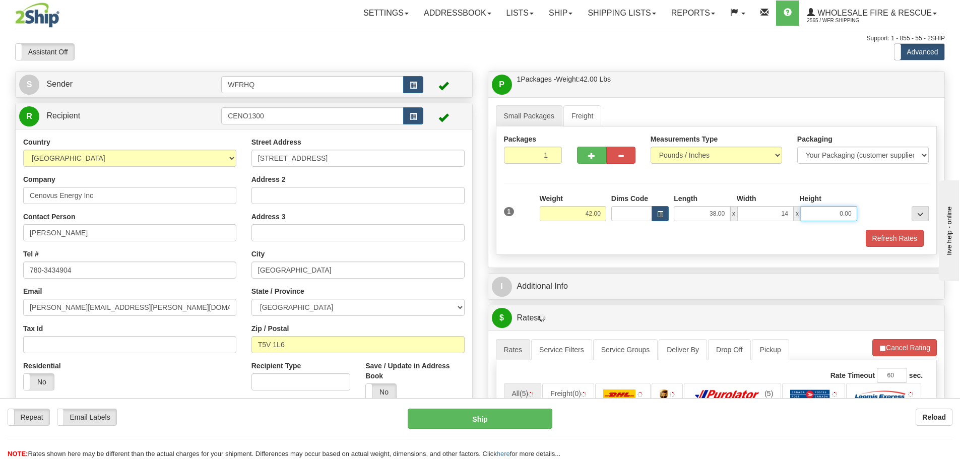
type input "14.00"
type input "6.00"
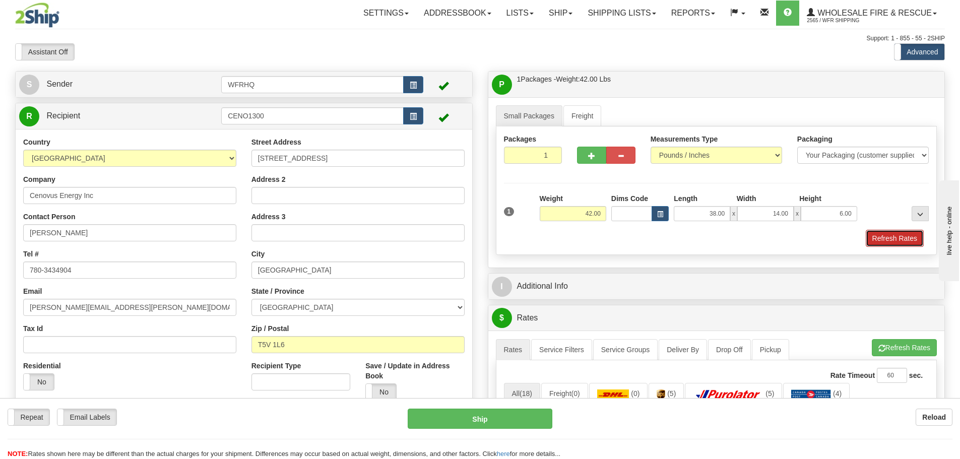
drag, startPoint x: 909, startPoint y: 237, endPoint x: 731, endPoint y: 262, distance: 180.1
click at [909, 237] on button "Refresh Rates" at bounding box center [894, 238] width 58 height 17
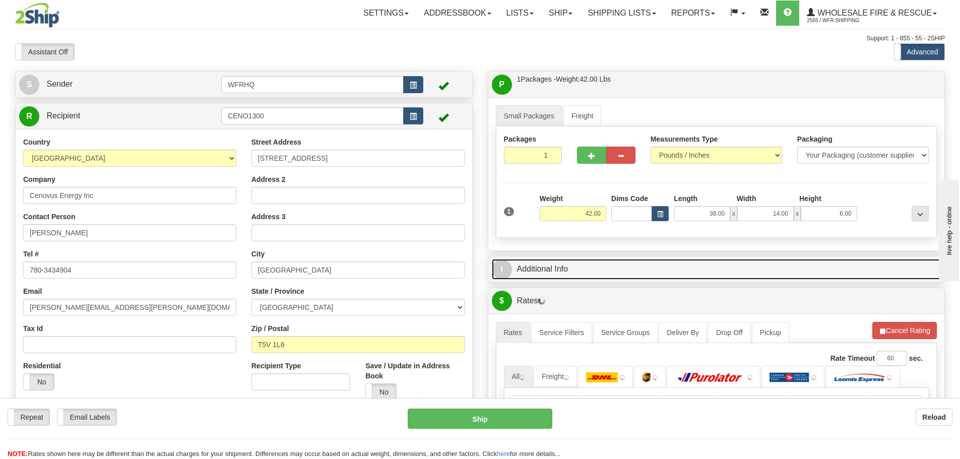
click at [619, 277] on link "I Additional Info" at bounding box center [716, 269] width 449 height 21
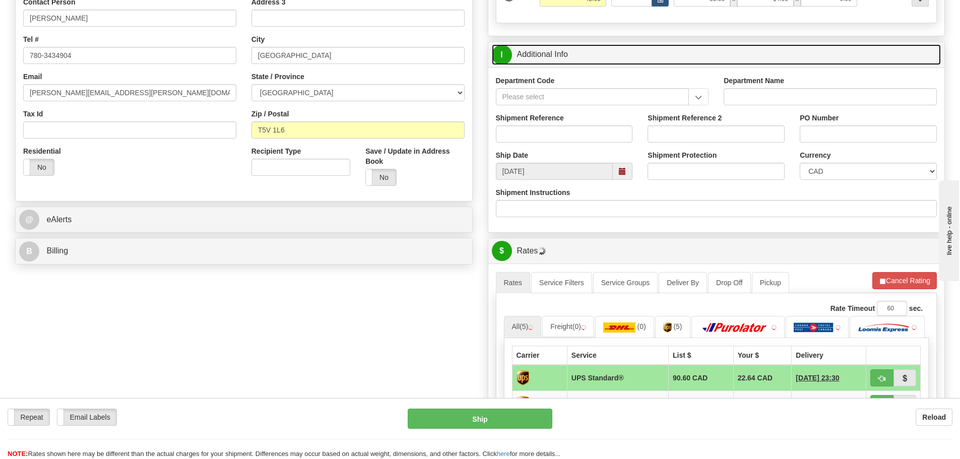
scroll to position [252, 0]
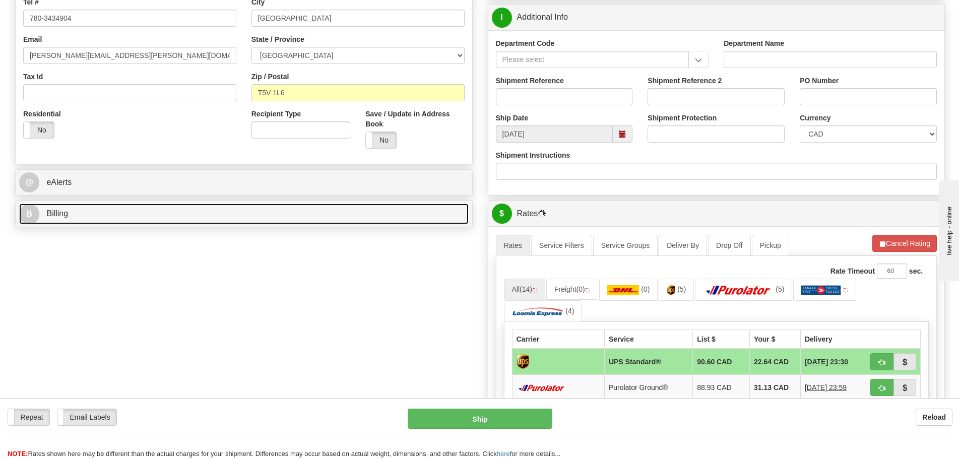
click at [72, 218] on link "B Billing" at bounding box center [243, 214] width 449 height 21
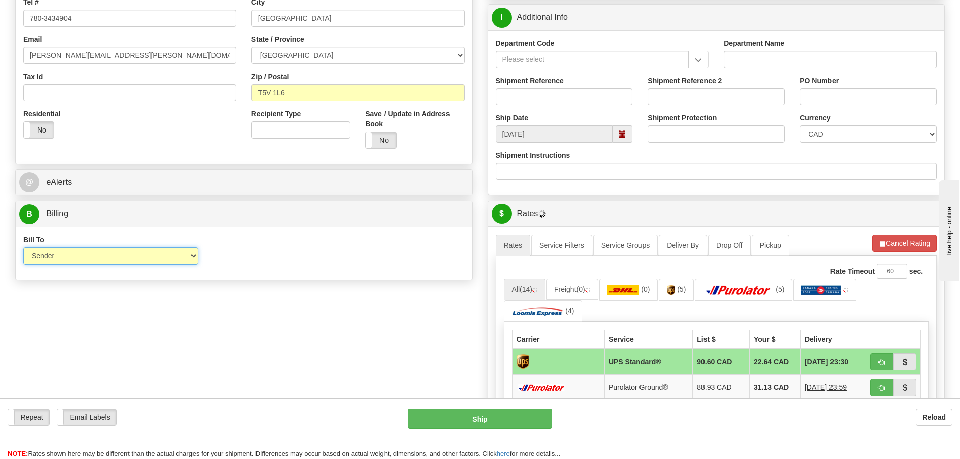
click at [86, 259] on select "Sender Recipient Third Party Collect" at bounding box center [110, 255] width 175 height 17
select select "2"
click at [23, 247] on select "Sender Recipient Third Party Collect" at bounding box center [110, 255] width 175 height 17
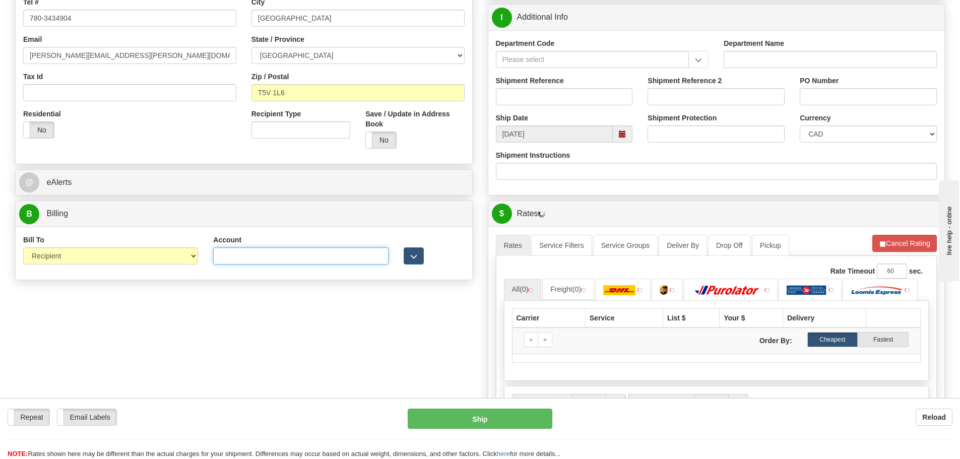
click at [231, 255] on input "Account" at bounding box center [300, 255] width 175 height 17
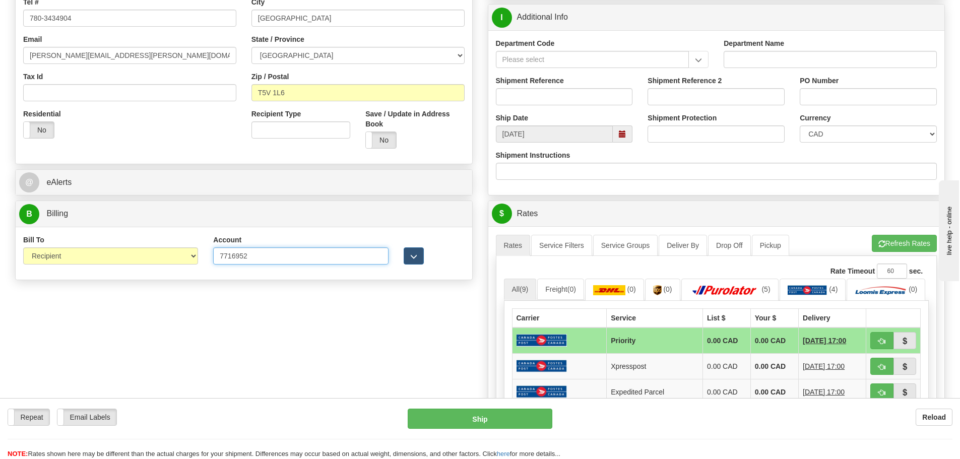
type input "7716952"
click button "Delete" at bounding box center [0, 0] width 0 height 0
drag, startPoint x: 300, startPoint y: 327, endPoint x: 752, endPoint y: 255, distance: 457.1
click at [301, 327] on div "S Sender WFRHQ" at bounding box center [480, 230] width 945 height 823
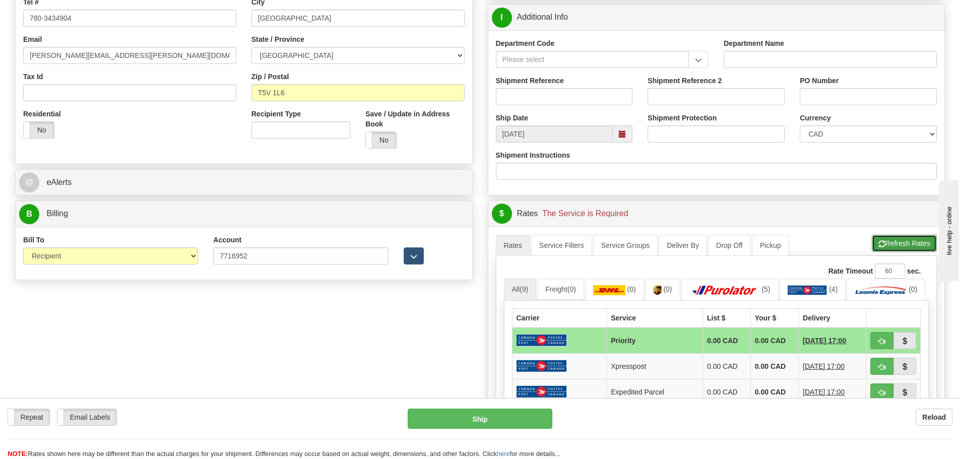
click at [911, 241] on button "Refresh Rates" at bounding box center [903, 243] width 65 height 17
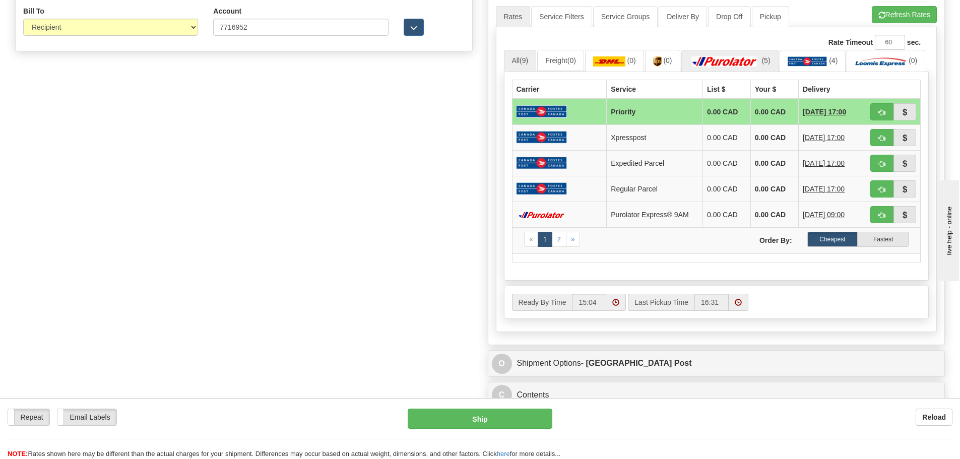
scroll to position [353, 0]
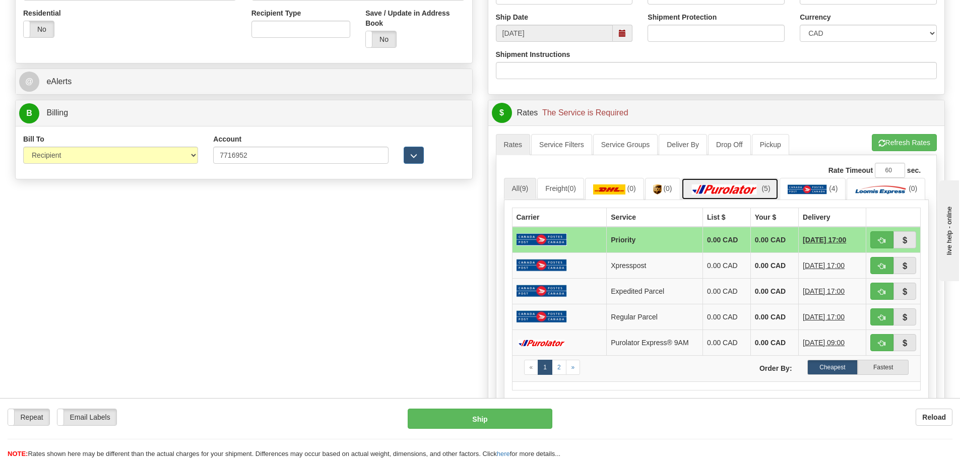
click at [749, 192] on img at bounding box center [724, 189] width 71 height 10
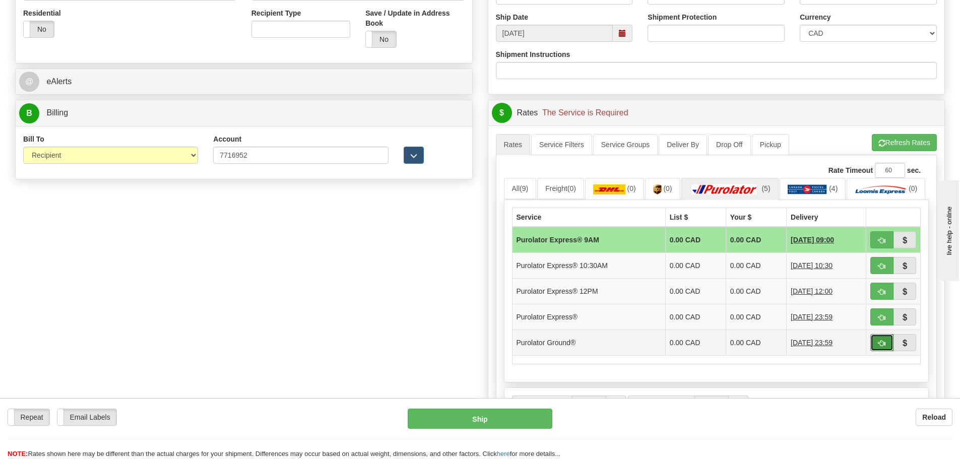
click at [880, 351] on button "button" at bounding box center [881, 342] width 23 height 17
type input "260"
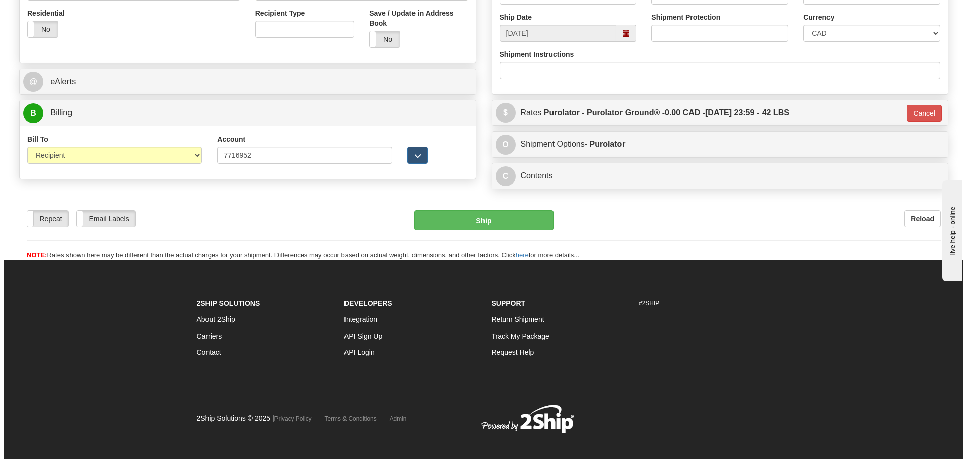
scroll to position [349, 0]
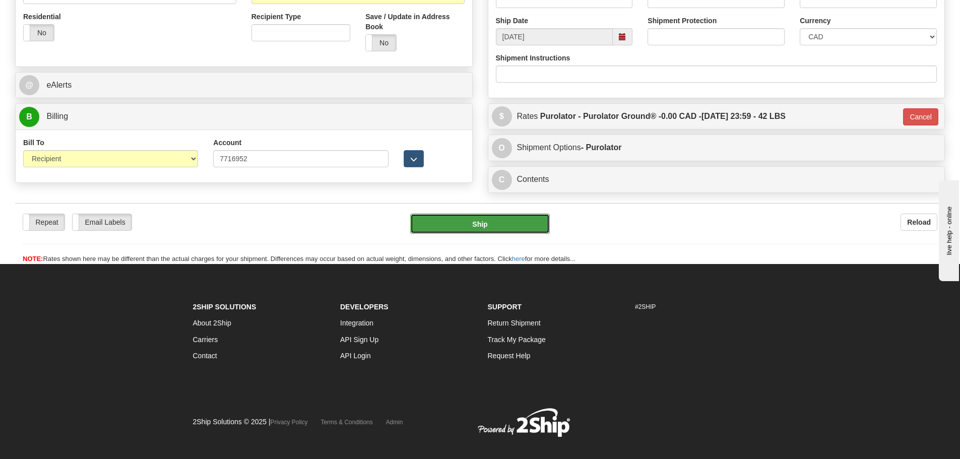
click at [505, 228] on button "Ship" at bounding box center [480, 224] width 140 height 20
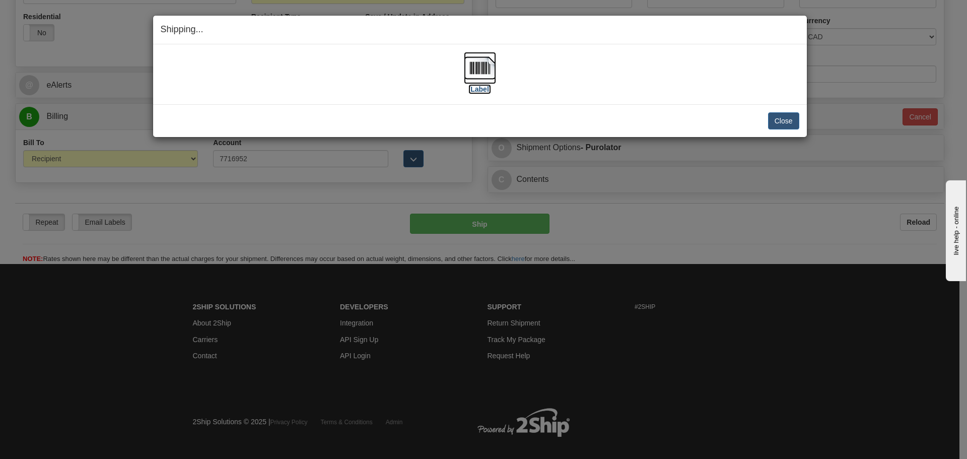
click at [479, 73] on img at bounding box center [480, 68] width 32 height 32
click at [780, 124] on button "Close" at bounding box center [783, 120] width 31 height 17
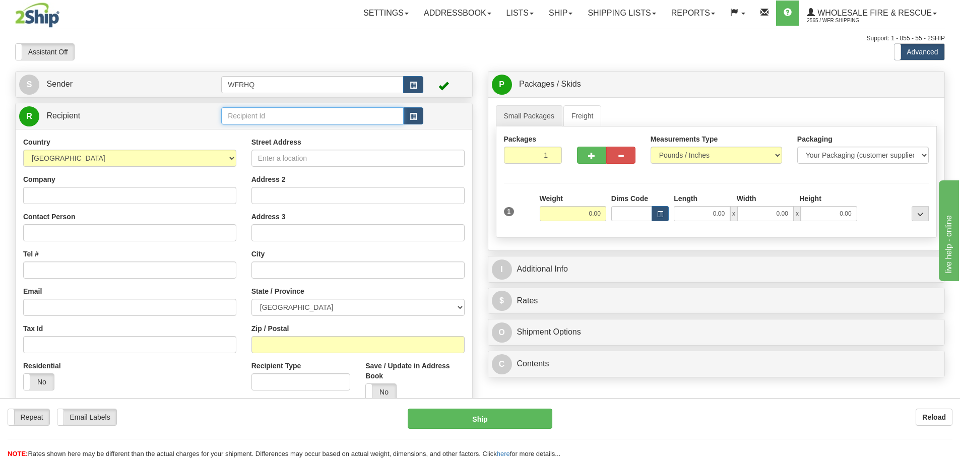
click at [338, 117] on input "text" at bounding box center [312, 115] width 182 height 17
type input "Mani1JEN"
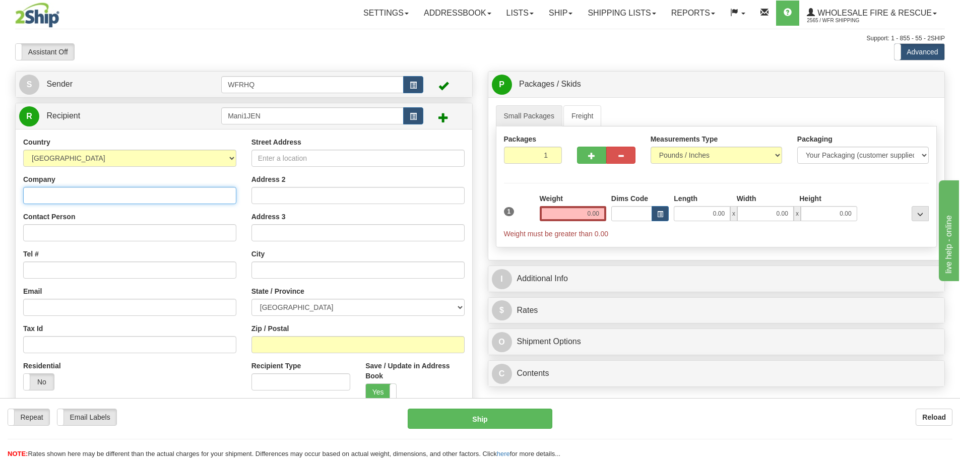
click at [112, 198] on input "Company" at bounding box center [129, 195] width 213 height 17
paste input "Manitoba Hydro"
type input "Manitoba Hydro"
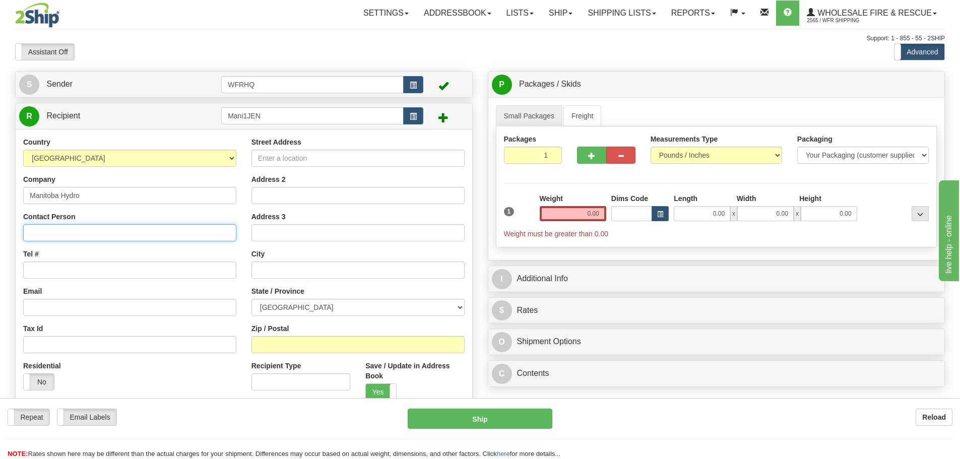
click at [43, 229] on input "Contact Person" at bounding box center [129, 232] width 213 height 17
paste input "[PERSON_NAME]"
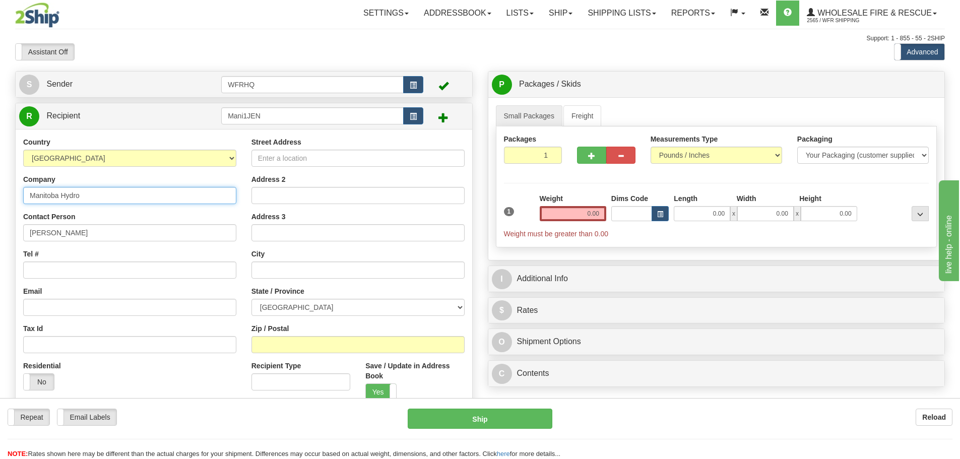
drag, startPoint x: 30, startPoint y: 195, endPoint x: -3, endPoint y: 195, distance: 32.2
click at [0, 195] on html "Training Course Close Toggle navigation Settings Shipping Preferences New Sende…" at bounding box center [480, 229] width 960 height 459
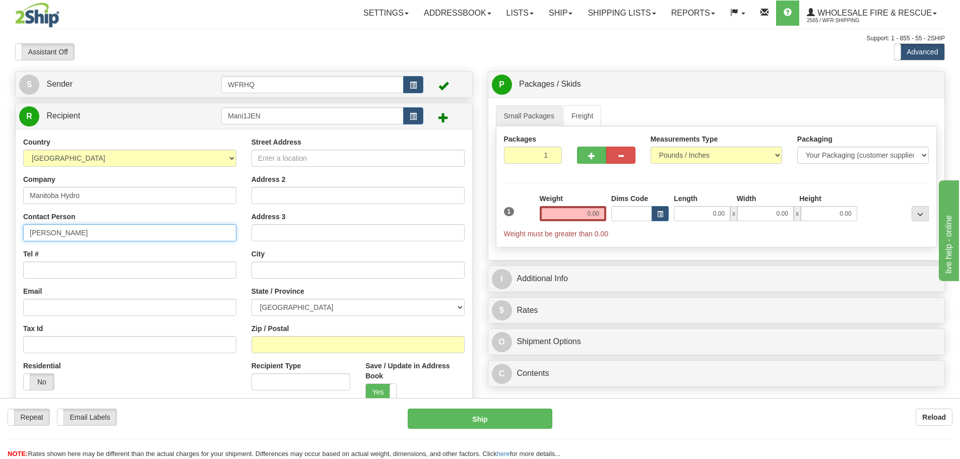
drag, startPoint x: 30, startPoint y: 233, endPoint x: -7, endPoint y: 236, distance: 36.9
click at [0, 236] on html "Training Course Close Toggle navigation Settings Shipping Preferences New Sende…" at bounding box center [480, 229] width 960 height 459
type input "[PERSON_NAME]"
click at [44, 272] on input "Tel #" at bounding box center [129, 269] width 213 height 17
click at [55, 274] on input "Tel #" at bounding box center [129, 269] width 213 height 17
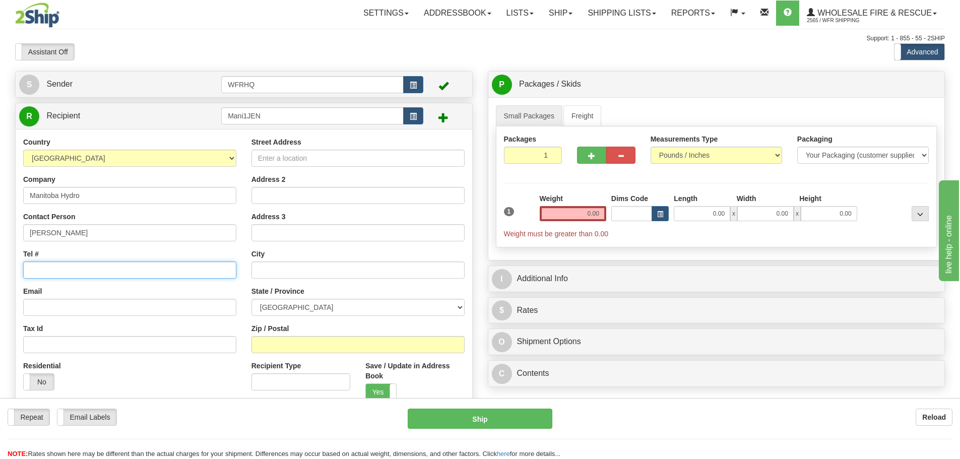
paste input "[PHONE_NUMBER]"
type input "[PHONE_NUMBER]"
click at [305, 161] on input "Street Address" at bounding box center [357, 158] width 213 height 17
click at [332, 161] on input "Street Address" at bounding box center [357, 158] width 213 height 17
paste input "[STREET_ADDRESS]"
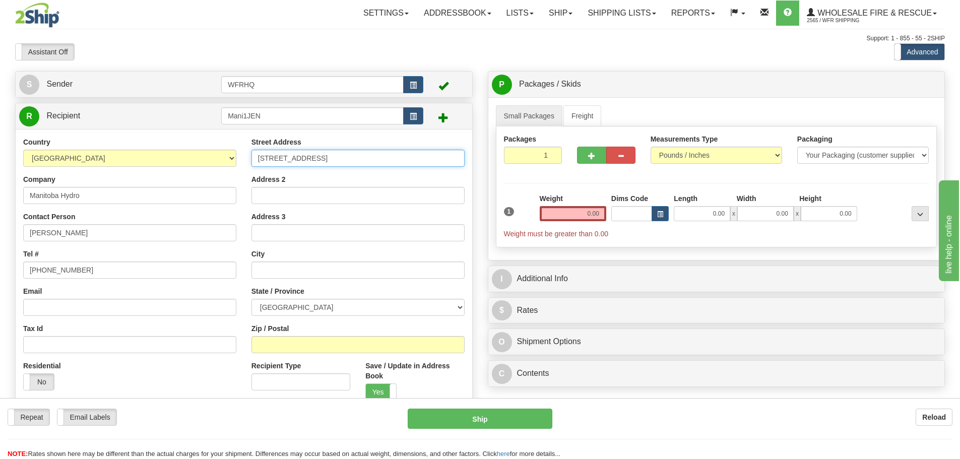
type input "[STREET_ADDRESS]"
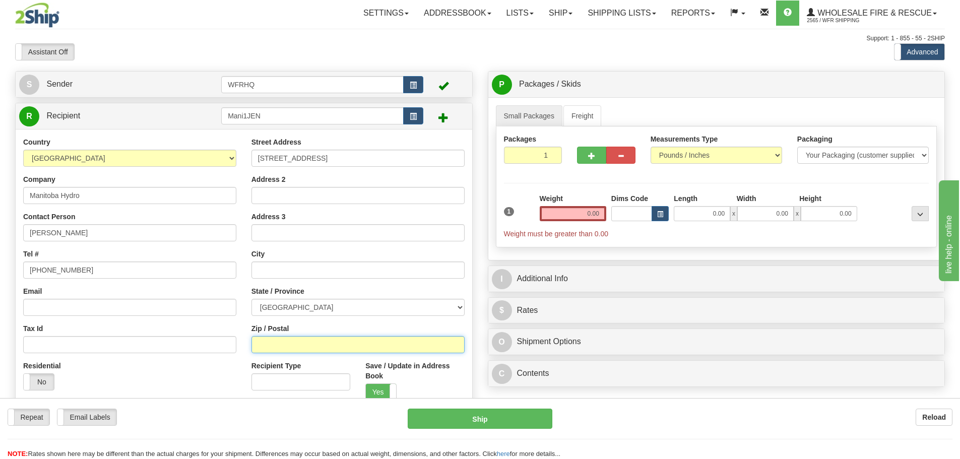
click at [298, 345] on input "Zip / Postal" at bounding box center [357, 344] width 213 height 17
type input "R0B0J0"
type input "CROSS LAKE"
select select "MB"
drag, startPoint x: 318, startPoint y: 272, endPoint x: 190, endPoint y: 270, distance: 128.5
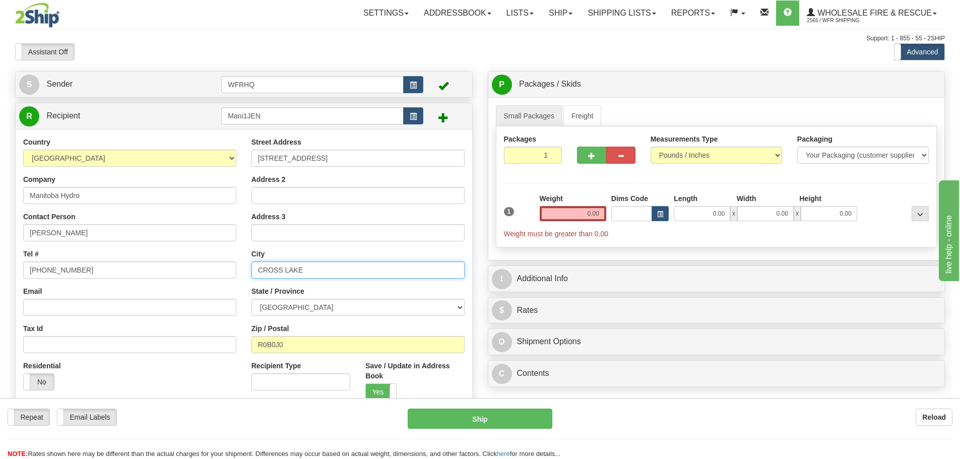
click at [190, 270] on div "Country [GEOGRAPHIC_DATA] [GEOGRAPHIC_DATA] [GEOGRAPHIC_DATA] [GEOGRAPHIC_DATA]…" at bounding box center [244, 272] width 456 height 271
type input "JENPED"
click at [592, 216] on input "0.00" at bounding box center [573, 213] width 66 height 15
type input "1.00"
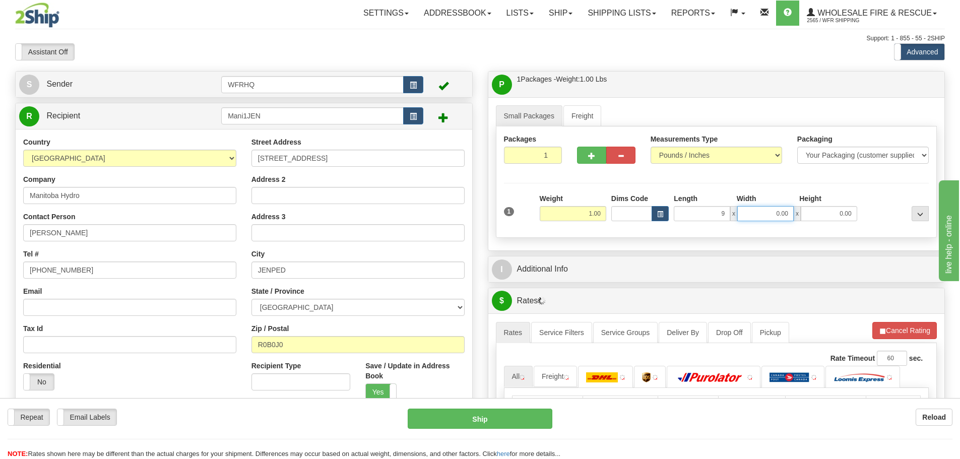
type input "9.00"
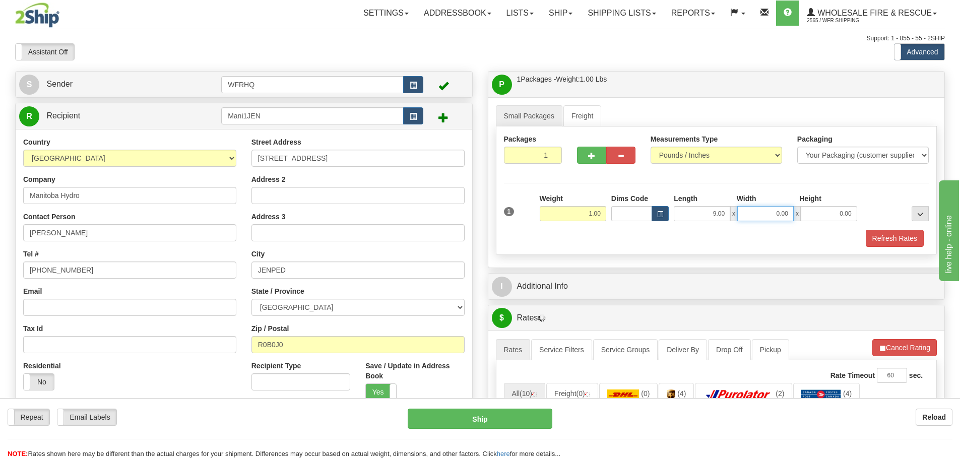
click at [771, 213] on input "0.00" at bounding box center [765, 213] width 56 height 15
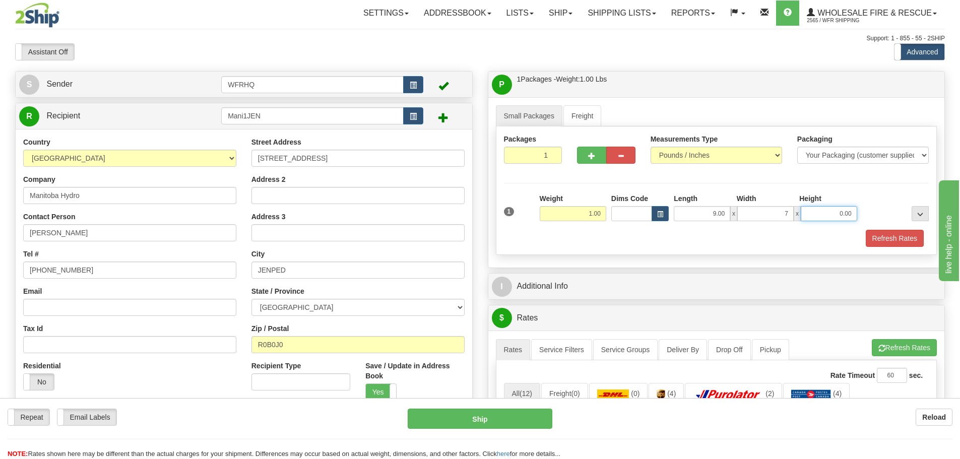
type input "7.00"
type input "6"
type input "6.00"
click at [905, 230] on button "Refresh Rates" at bounding box center [894, 238] width 58 height 17
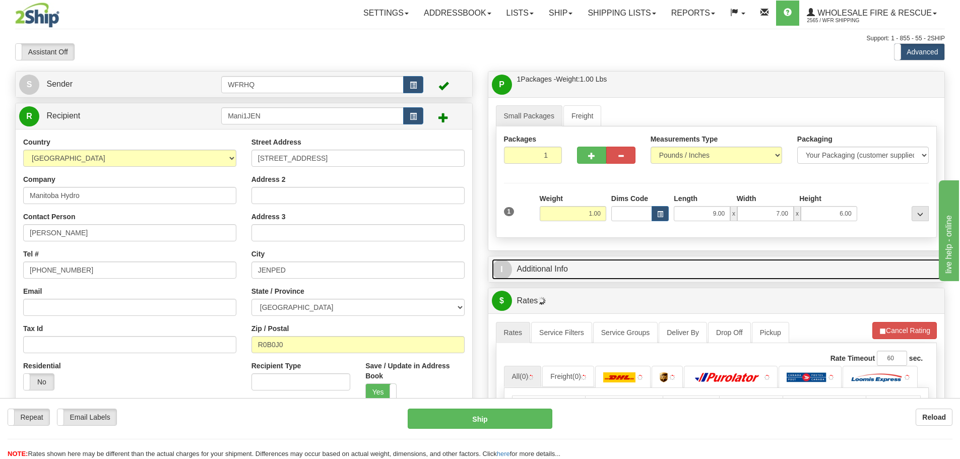
click at [633, 265] on link "I Additional Info" at bounding box center [716, 269] width 449 height 21
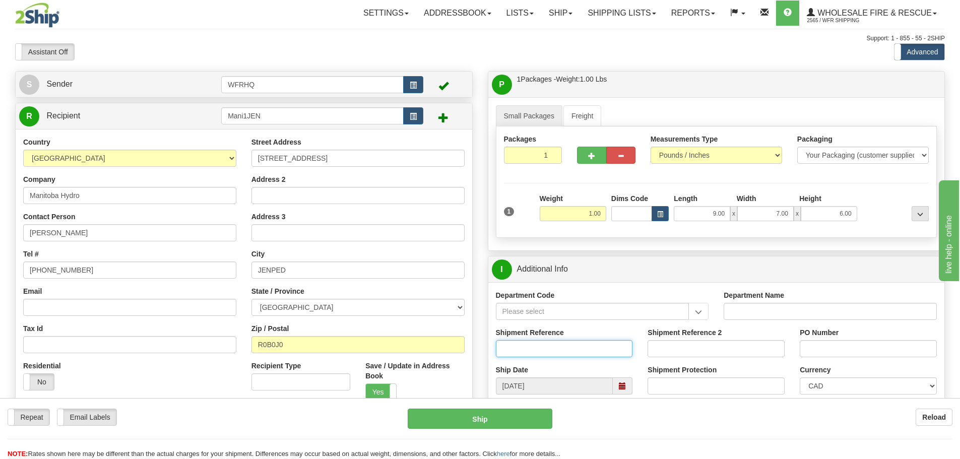
click at [532, 349] on input "Shipment Reference" at bounding box center [564, 348] width 137 height 17
type input "S45544-30327"
type input "4500581207"
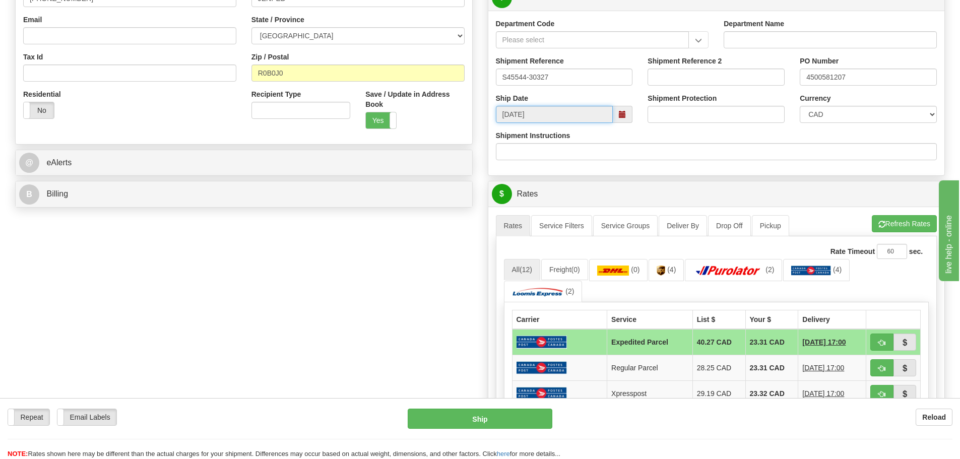
scroll to position [302, 0]
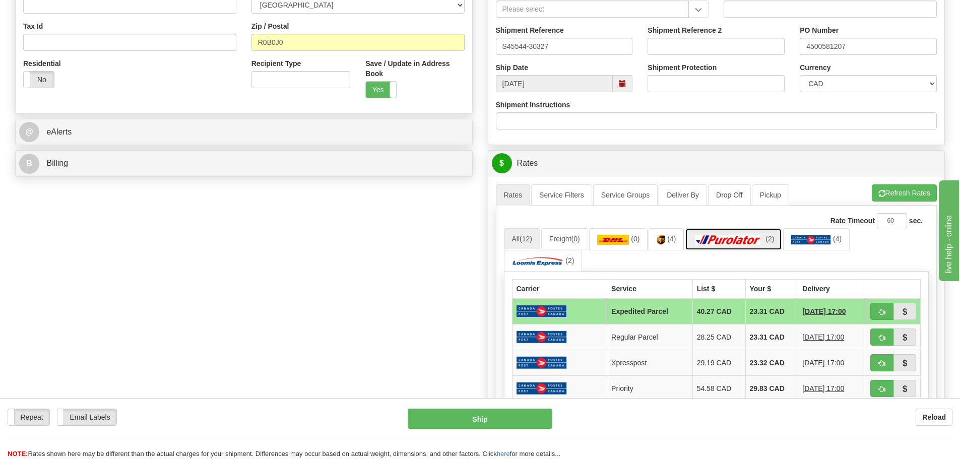
click at [740, 241] on img at bounding box center [728, 240] width 71 height 10
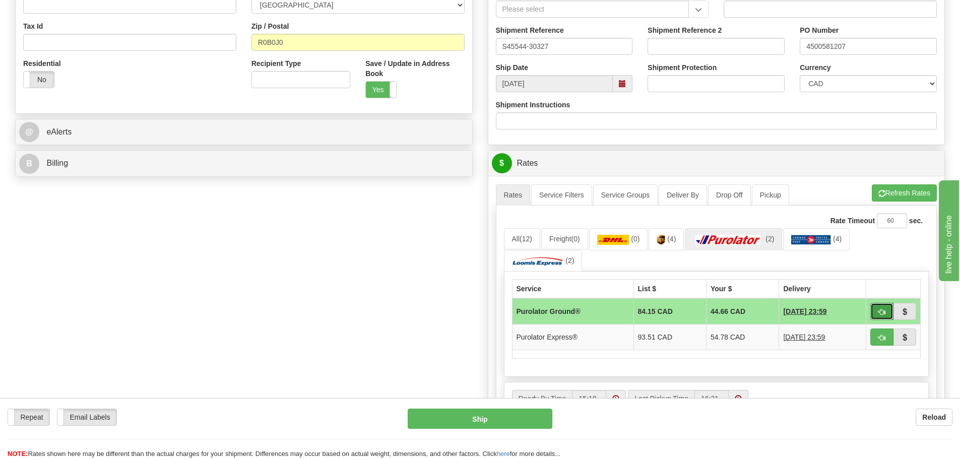
click at [879, 312] on span "button" at bounding box center [881, 312] width 7 height 7
type input "260"
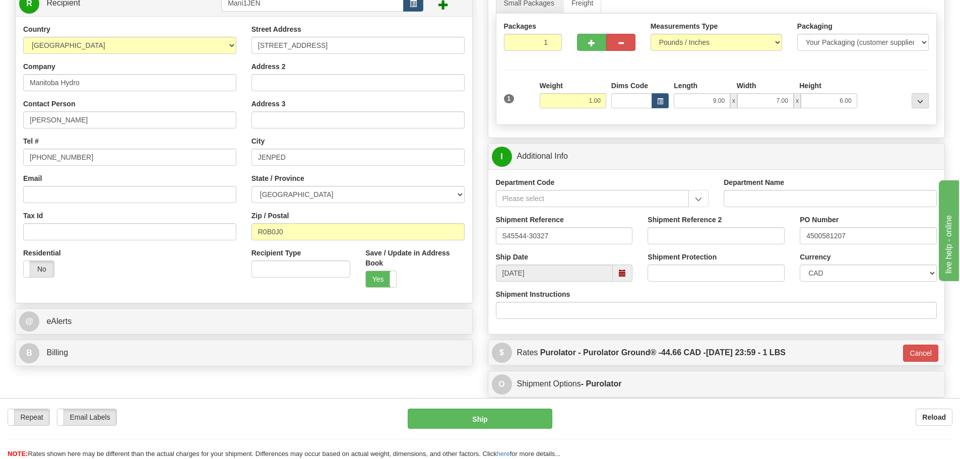
scroll to position [0, 0]
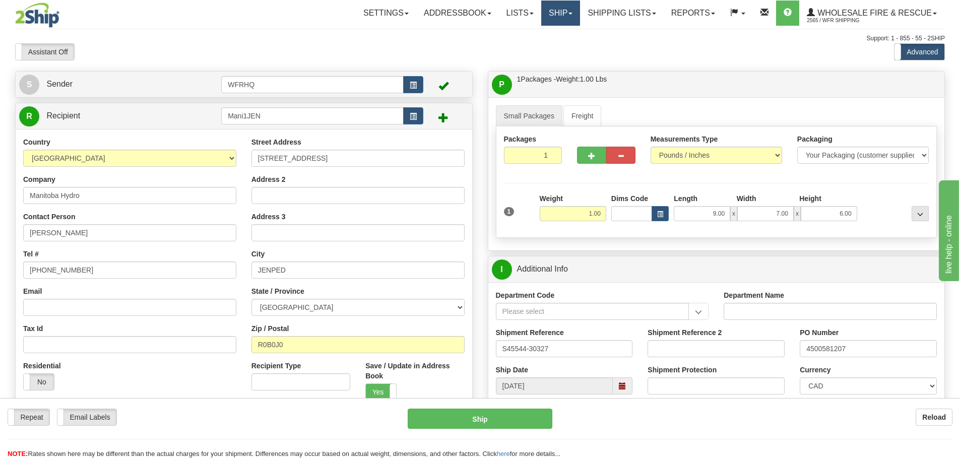
click at [557, 13] on link "Ship" at bounding box center [560, 13] width 39 height 25
click at [544, 36] on span "Ship Screen" at bounding box center [529, 35] width 38 height 8
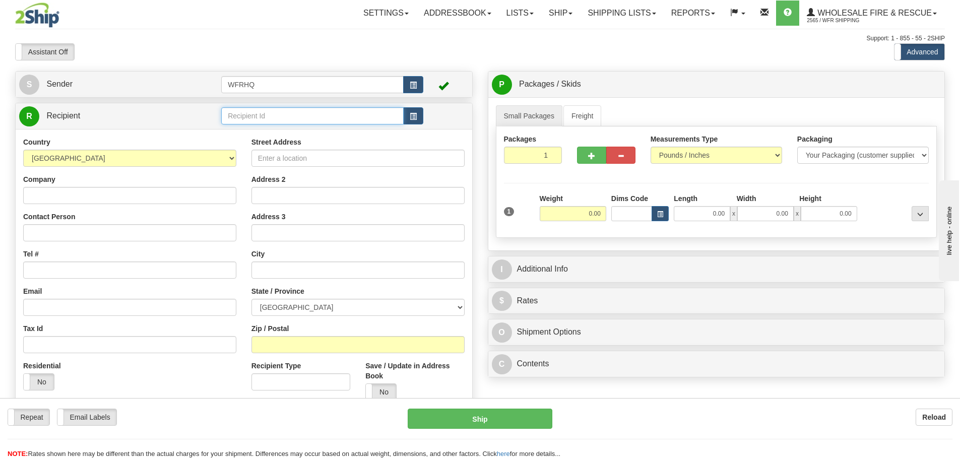
click at [280, 119] on input "text" at bounding box center [312, 115] width 182 height 17
type input "Mani80ha"
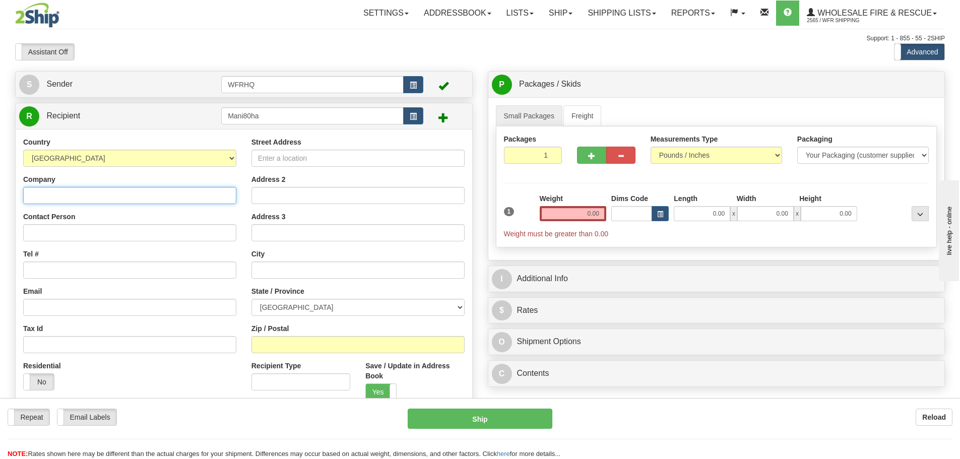
click at [81, 198] on input "Company" at bounding box center [129, 195] width 213 height 17
click at [40, 193] on input "Company" at bounding box center [129, 195] width 213 height 17
paste input "c/o Manitoba Hydro - Jenpeg GS"
type input "c/o Manitoba Hydro - Jenpeg GS"
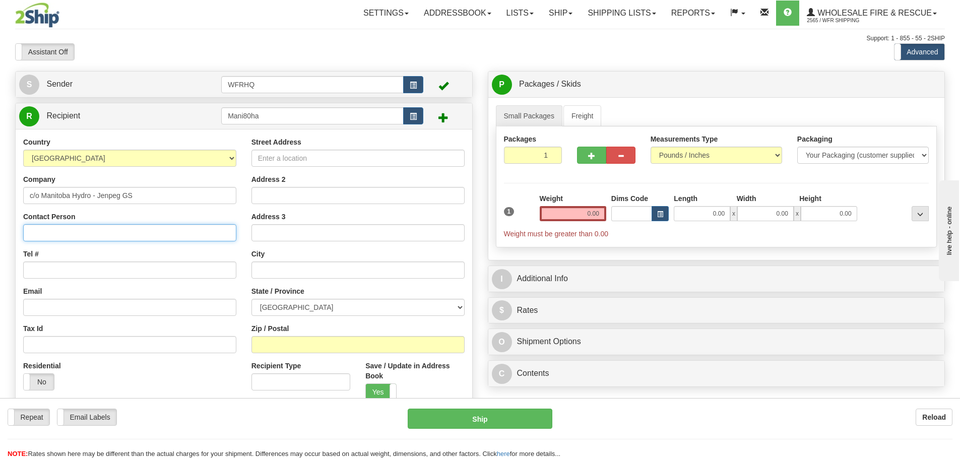
click at [37, 234] on input "Contact Person" at bounding box center [129, 232] width 213 height 17
click at [59, 237] on input "Contact Person" at bounding box center [129, 232] width 213 height 17
paste input "[PERSON_NAME]"
type input "[PERSON_NAME]"
click at [43, 273] on input "Tel #" at bounding box center [129, 269] width 213 height 17
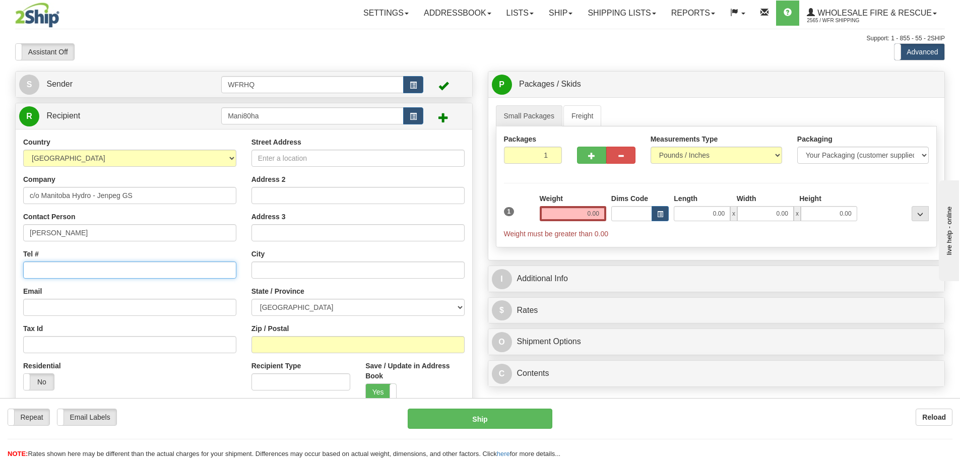
paste input "[PHONE_NUMBER]"
type input "[PHONE_NUMBER]"
click at [294, 160] on input "Street Address" at bounding box center [357, 158] width 213 height 17
type input "[STREET_ADDRESS]"
type input "[GEOGRAPHIC_DATA]"
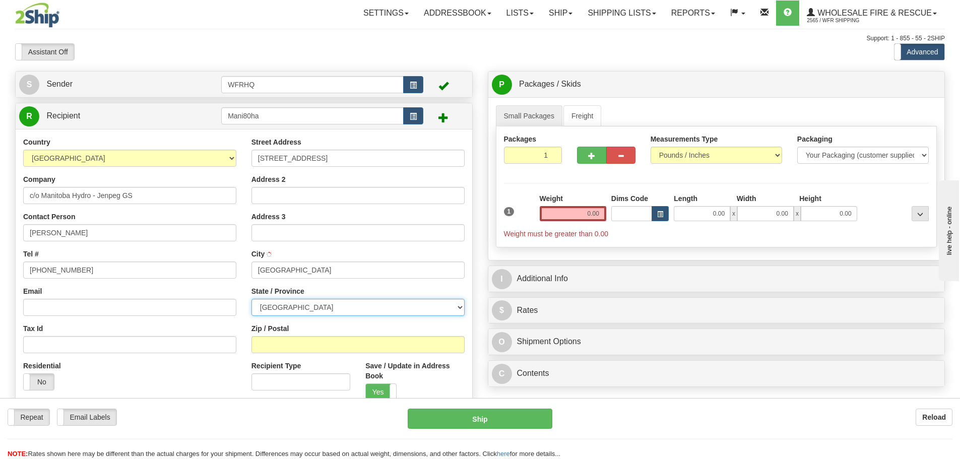
select select "MB"
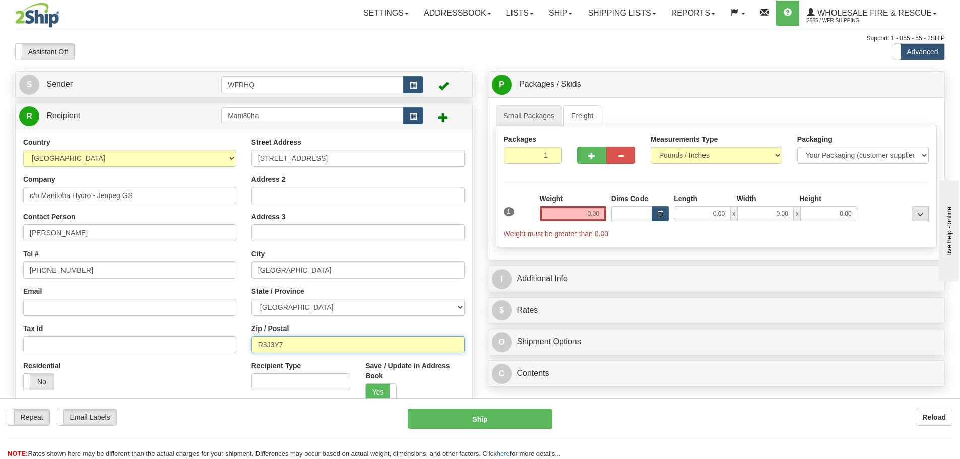
type input "R3J3Y7"
type input "[GEOGRAPHIC_DATA]"
click at [588, 209] on input "0.00" at bounding box center [573, 213] width 66 height 15
type input "1.00"
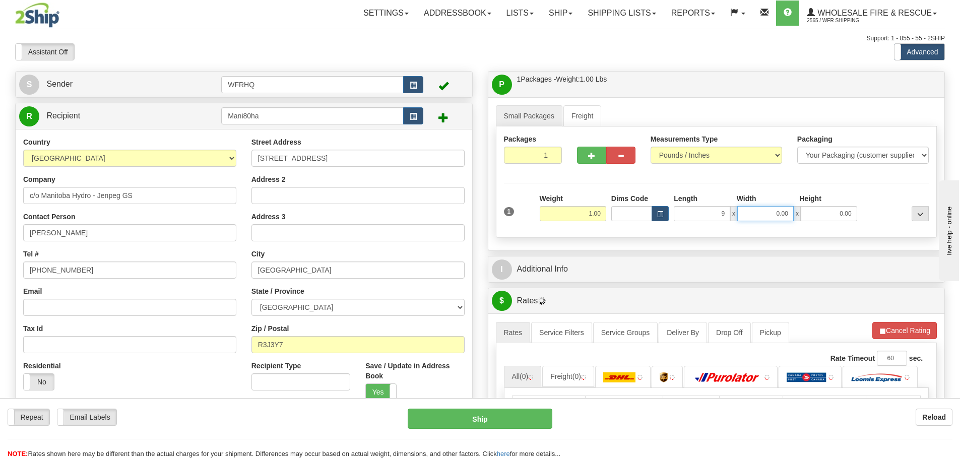
type input "9.00"
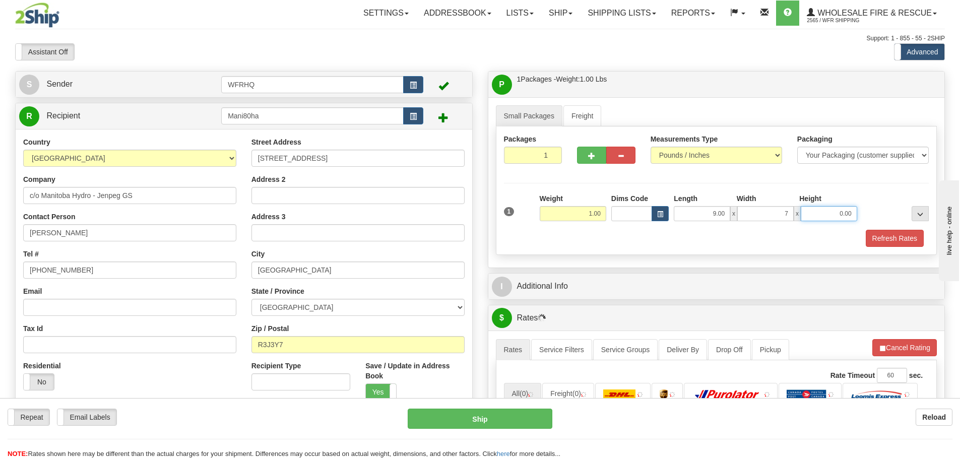
type input "7.00"
type input "6.00"
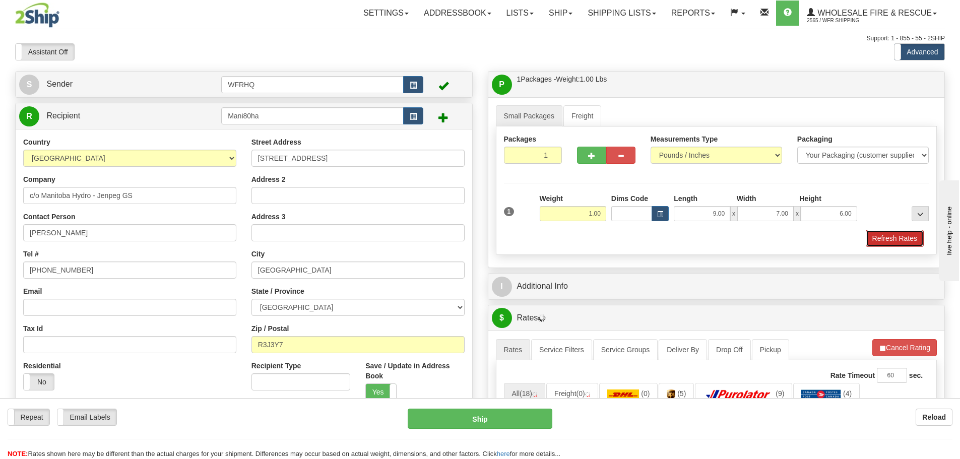
click at [909, 236] on button "Refresh Rates" at bounding box center [894, 238] width 58 height 17
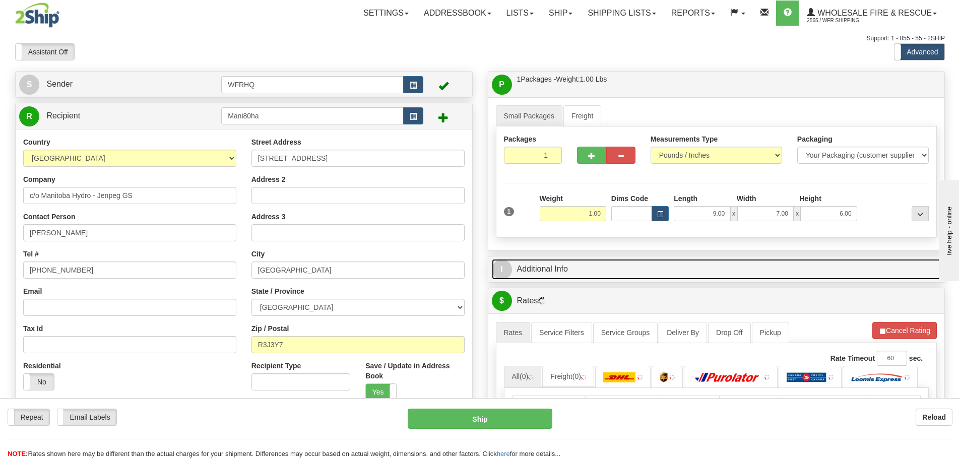
click at [606, 272] on link "I Additional Info" at bounding box center [716, 269] width 449 height 21
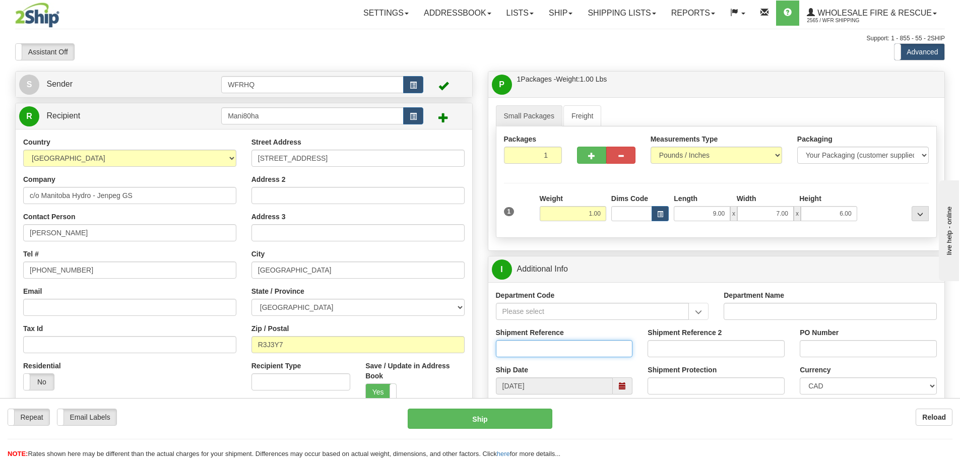
click at [517, 349] on input "Shipment Reference" at bounding box center [564, 348] width 137 height 17
type input "S45544-30327"
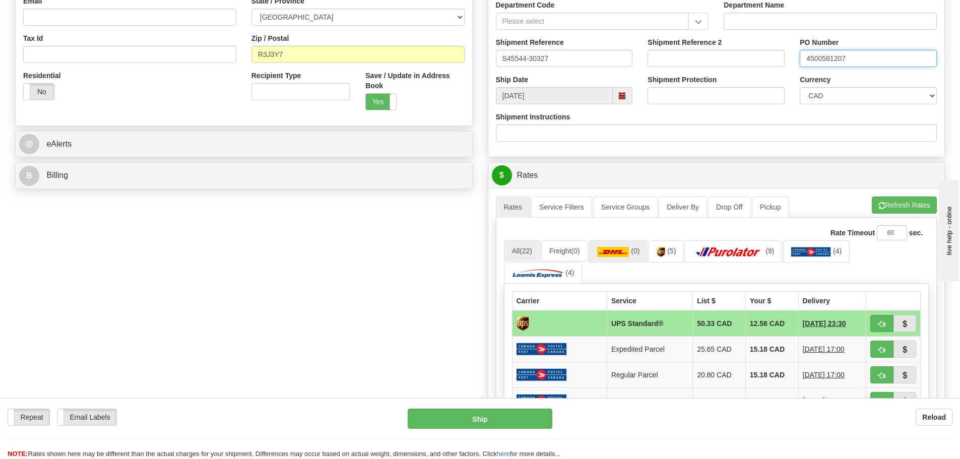
scroll to position [302, 0]
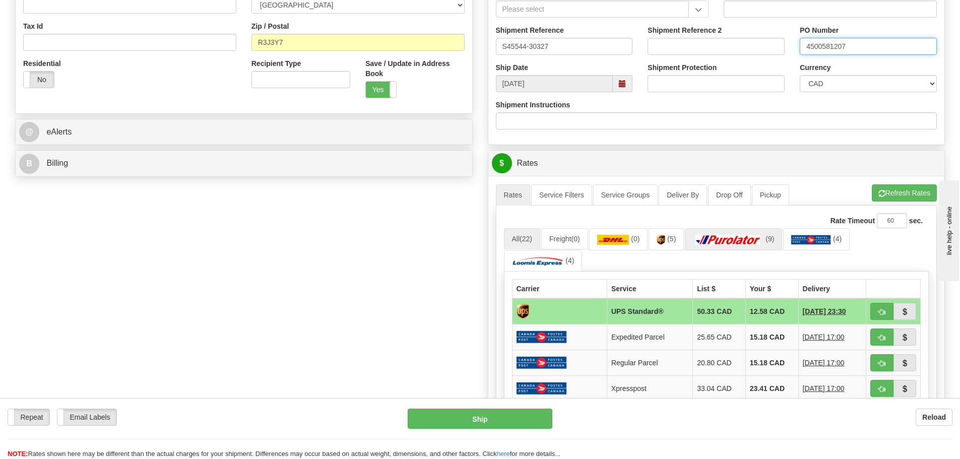
type input "4500581207"
click at [753, 240] on img at bounding box center [728, 240] width 71 height 10
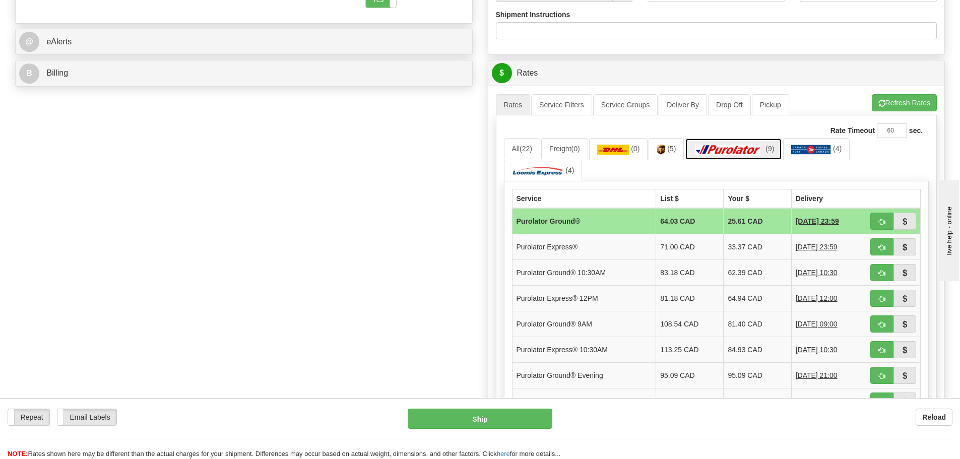
scroll to position [403, 0]
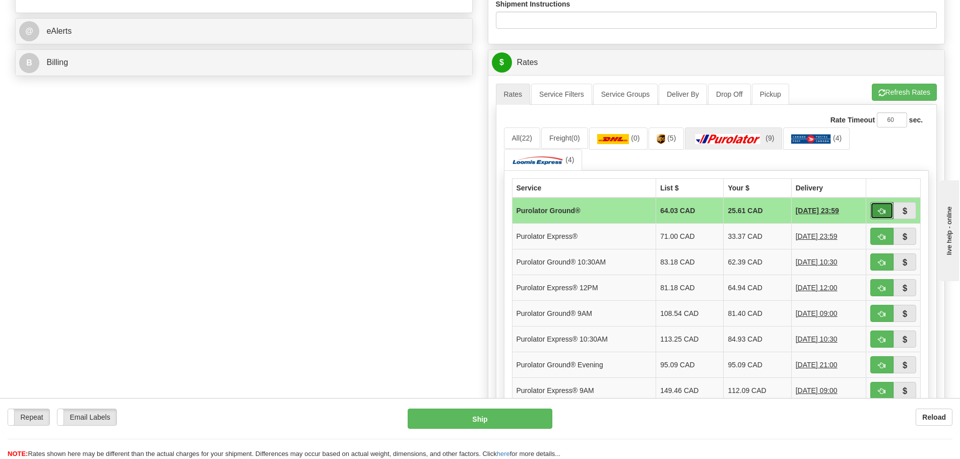
click at [884, 212] on span "button" at bounding box center [881, 211] width 7 height 7
type input "260"
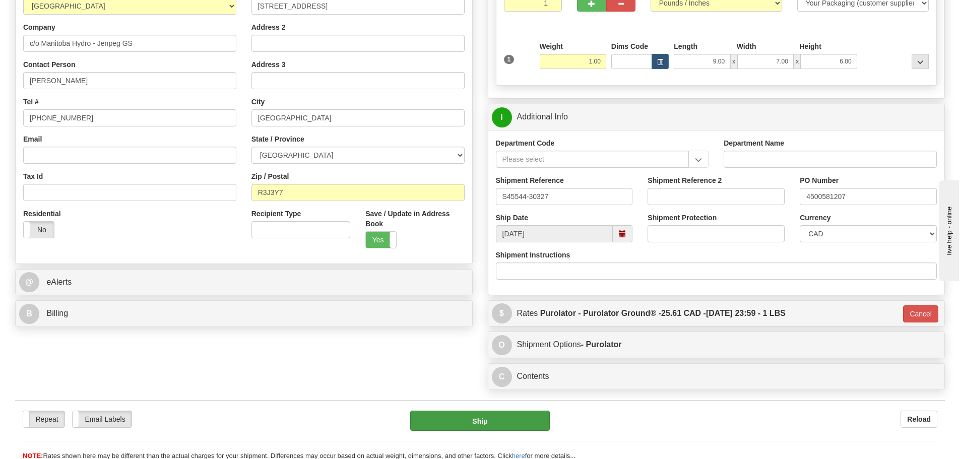
scroll to position [10, 0]
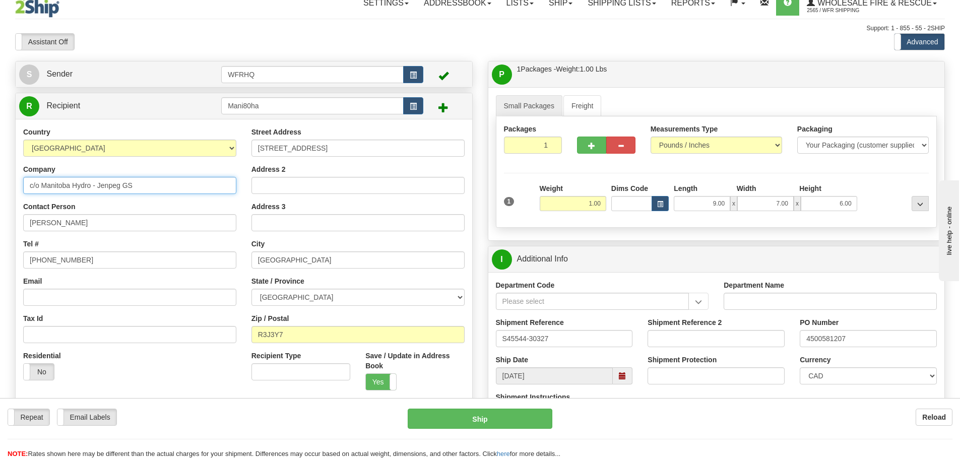
click at [138, 183] on input "c/o Manitoba Hydro - Jenpeg GS" at bounding box center [129, 185] width 213 height 17
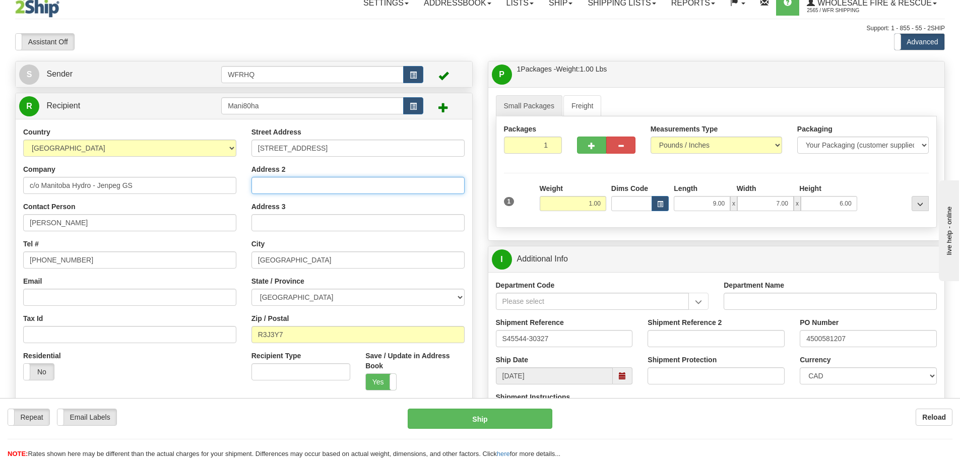
click at [263, 180] on input "Address 2" at bounding box center [357, 185] width 213 height 17
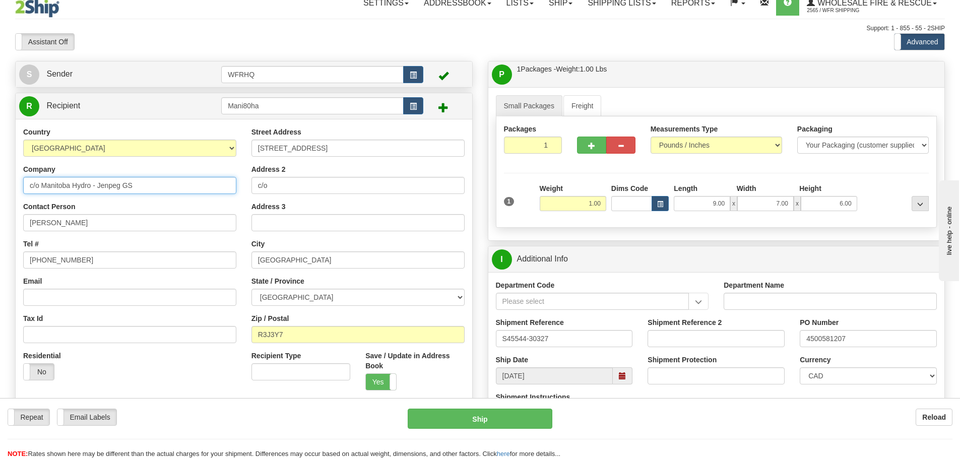
drag, startPoint x: 81, startPoint y: 188, endPoint x: 12, endPoint y: 188, distance: 69.5
click at [9, 189] on div "S Sender WFRHQ" at bounding box center [244, 267] width 473 height 413
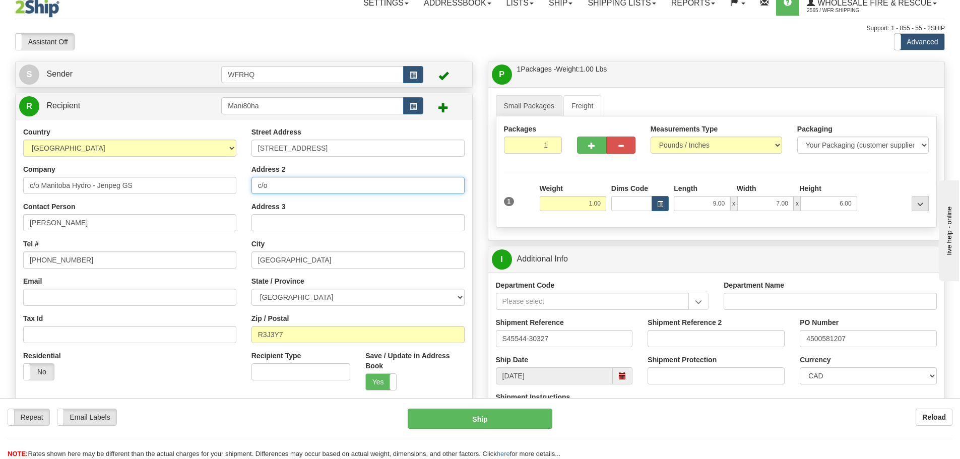
drag, startPoint x: 255, startPoint y: 187, endPoint x: 240, endPoint y: 188, distance: 15.1
click at [240, 188] on div "Country AFGHANISTAN ALAND ISLANDS ALBANIA ALGERIA AMERICAN SAMOA ANDORRA ANGOLA…" at bounding box center [244, 262] width 456 height 271
paste input "Manitoba Hydro - Jenpeg GS"
type input "c/o Manitoba Hydro - Jenpeg GS"
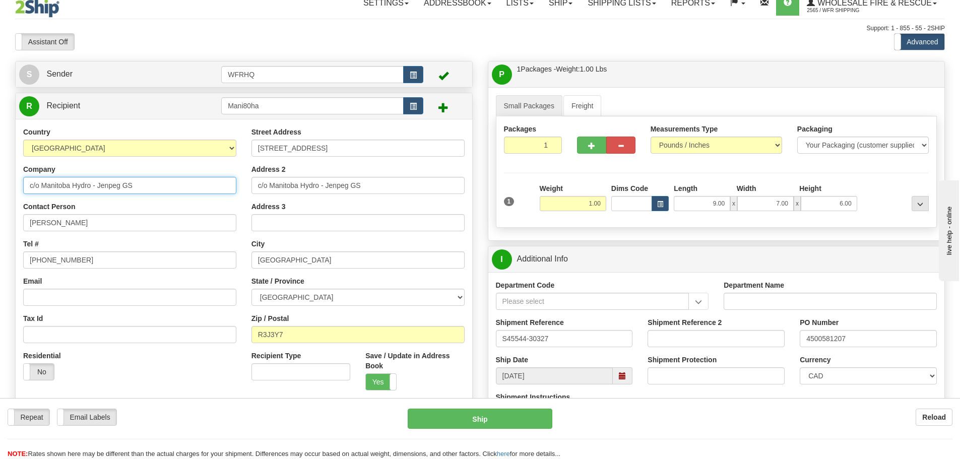
drag, startPoint x: 141, startPoint y: 188, endPoint x: -20, endPoint y: 181, distance: 160.9
click at [0, 181] on html "Training Course Close Toggle navigation Settings Shipping Preferences New Sende…" at bounding box center [480, 219] width 960 height 459
click at [147, 188] on input "c/o Manitoba Hydro - Jenpeg GS" at bounding box center [129, 185] width 213 height 17
drag, startPoint x: 127, startPoint y: 187, endPoint x: 97, endPoint y: 187, distance: 30.7
click at [97, 187] on input "c/o Manitoba Hydro - Jenpeg GS" at bounding box center [129, 185] width 213 height 17
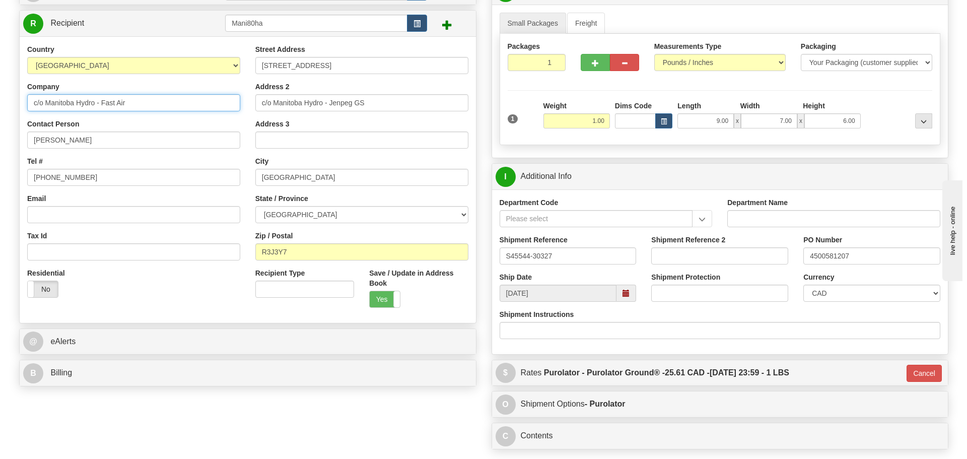
scroll to position [212, 0]
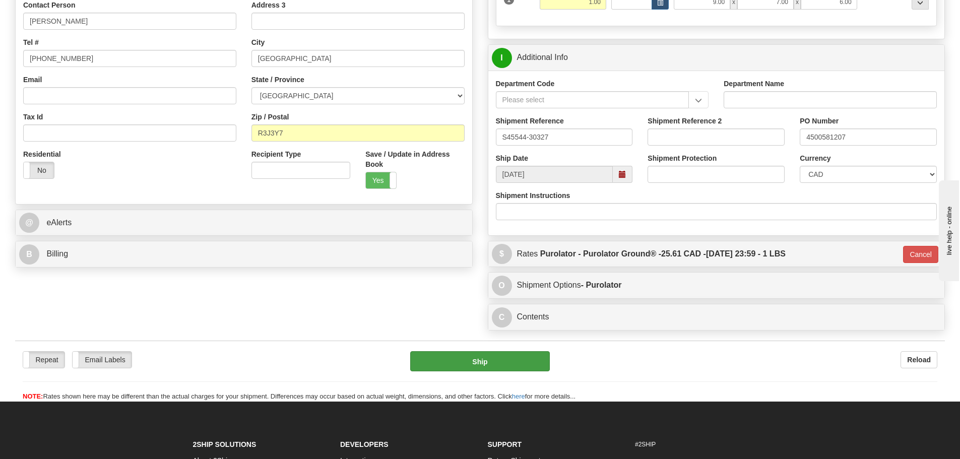
type input "c/o Manitoba Hydro - Fast Air"
click at [468, 363] on button "Ship" at bounding box center [480, 361] width 140 height 20
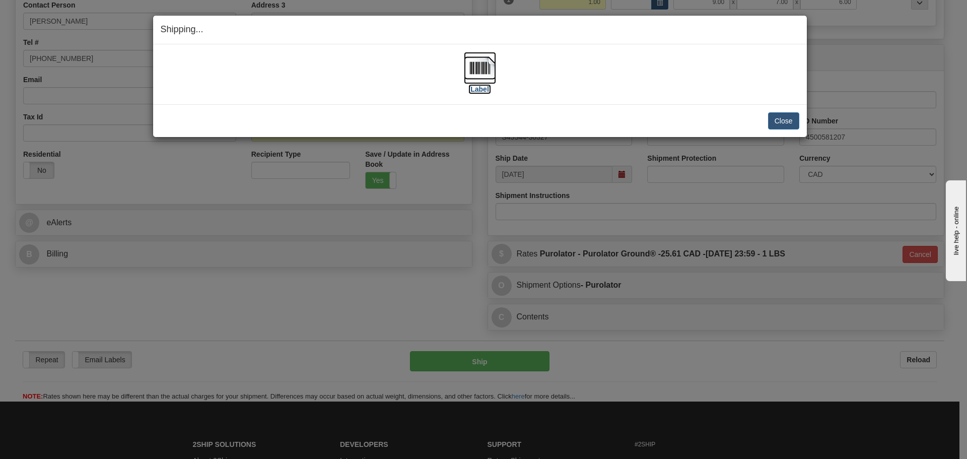
click at [465, 74] on img at bounding box center [480, 68] width 32 height 32
click at [781, 122] on button "Close" at bounding box center [783, 120] width 31 height 17
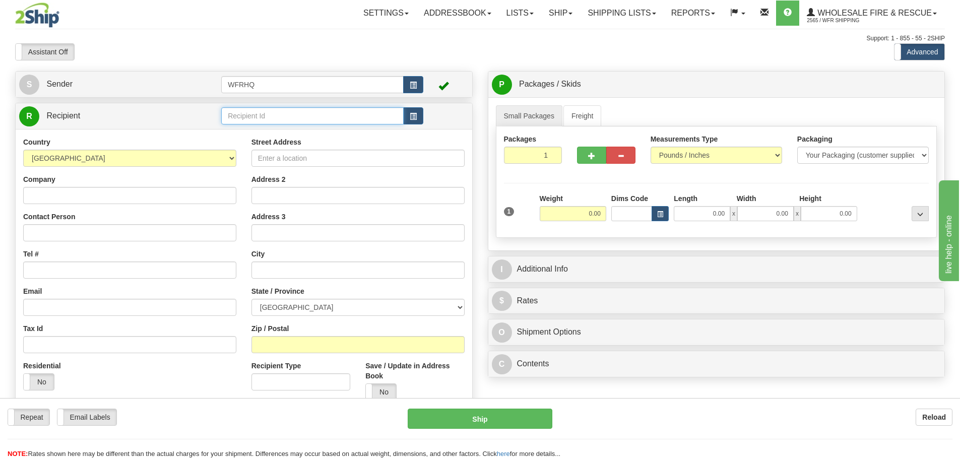
click at [353, 122] on input "text" at bounding box center [312, 115] width 182 height 17
click at [299, 130] on div "LAMO5303" at bounding box center [310, 131] width 173 height 11
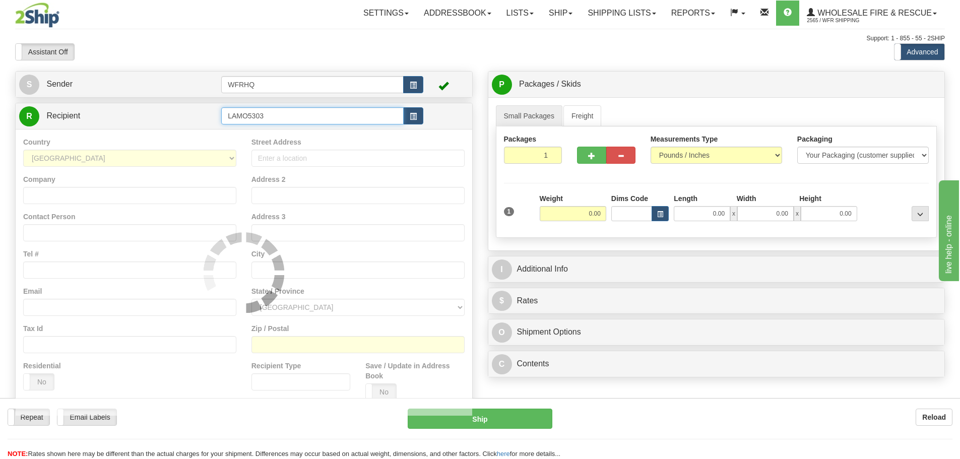
type input "LAMO5303"
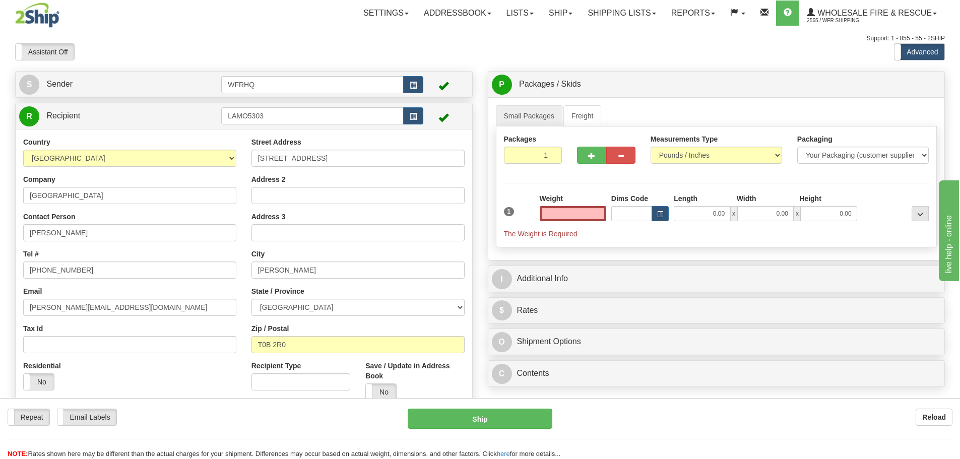
type input "0.00"
click at [573, 205] on div "Weight 0.00" at bounding box center [573, 207] width 66 height 28
click at [570, 213] on input "0.00" at bounding box center [573, 213] width 66 height 15
type input "30.00"
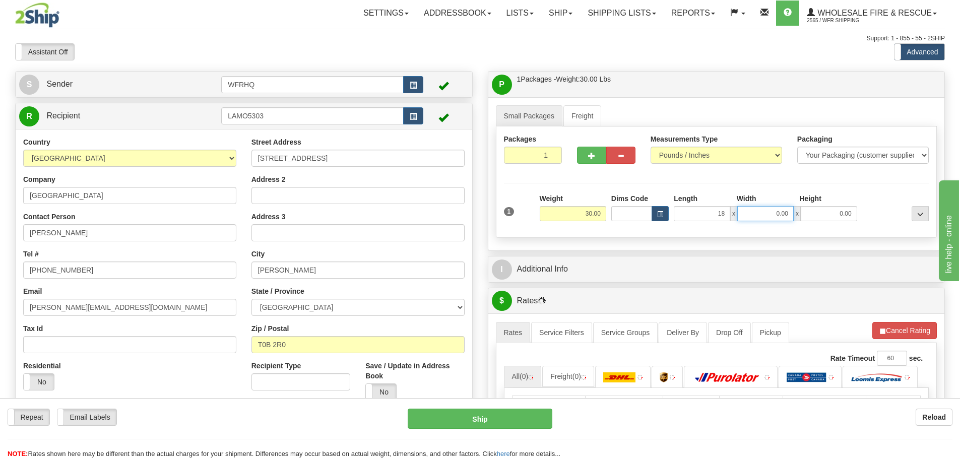
type input "18.00"
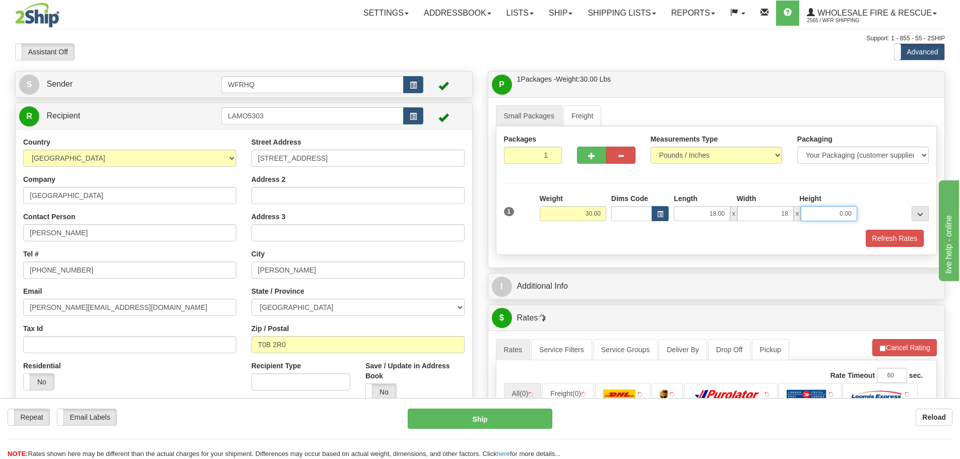
type input "18.00"
type input "11.00"
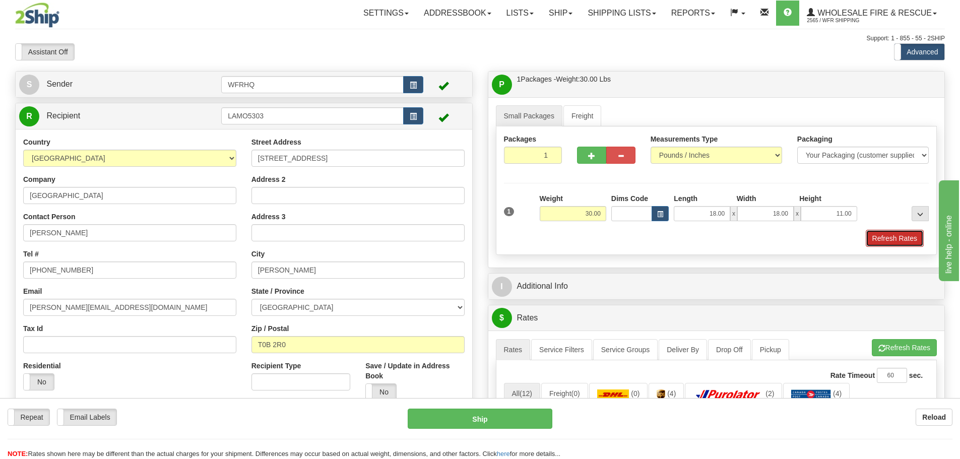
click at [899, 237] on button "Refresh Rates" at bounding box center [894, 238] width 58 height 17
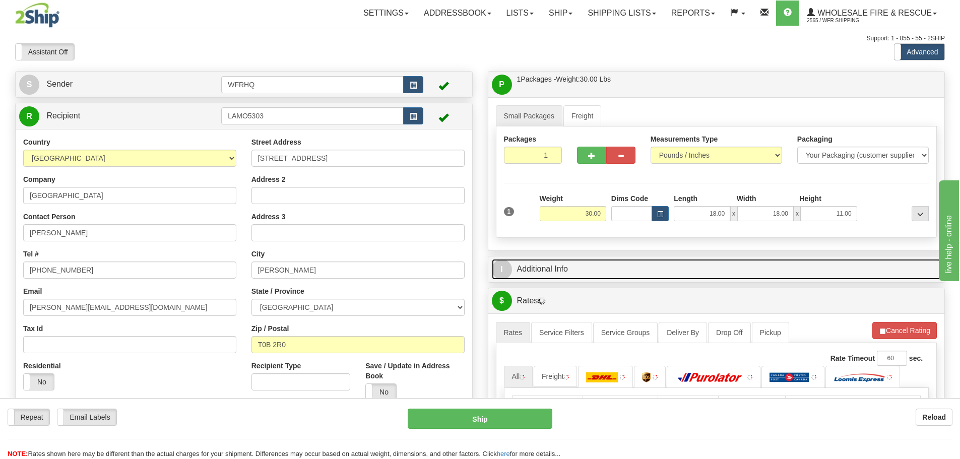
click at [549, 269] on link "I Additional Info" at bounding box center [716, 269] width 449 height 21
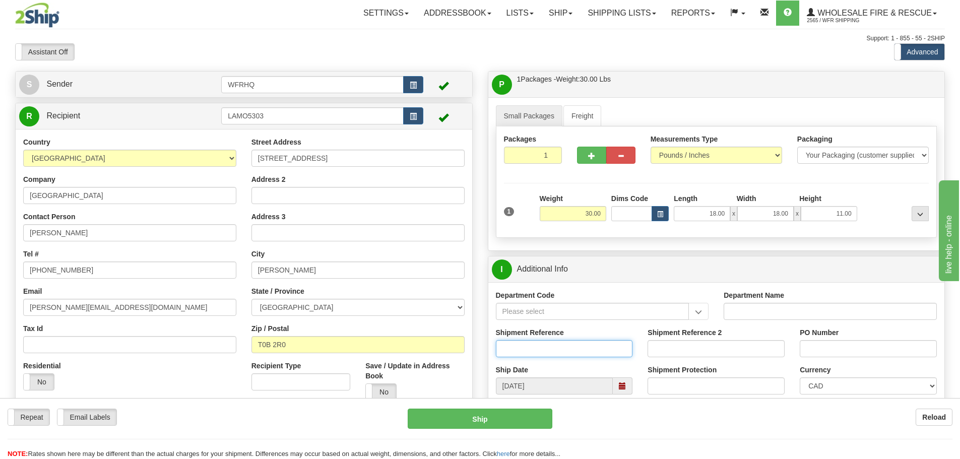
click at [524, 347] on input "Shipment Reference" at bounding box center [564, 348] width 137 height 17
click at [595, 347] on input "S45724" at bounding box center [564, 348] width 137 height 17
type input "S45724-30279"
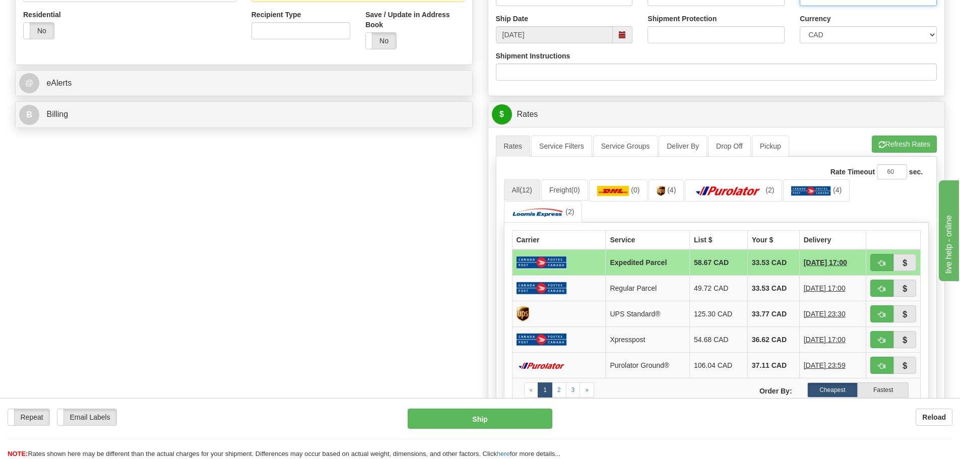
scroll to position [353, 0]
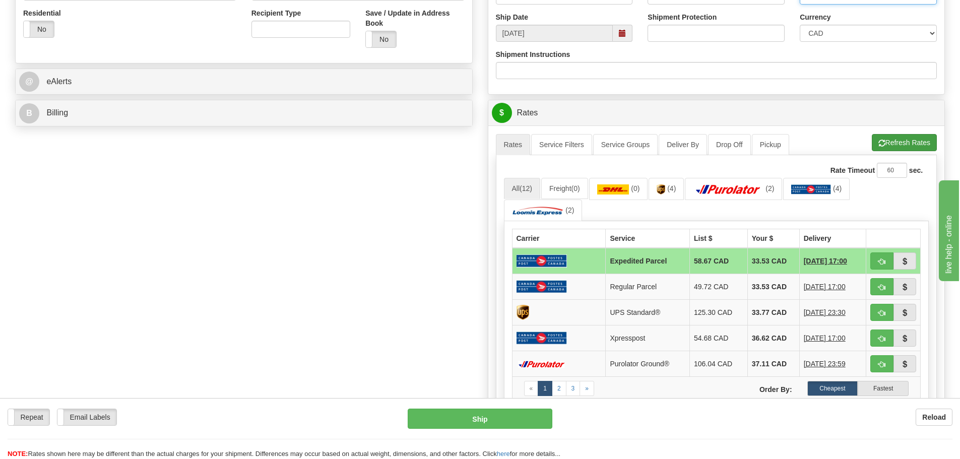
type input "36578"
click at [895, 141] on button "Refresh Rates" at bounding box center [903, 142] width 65 height 17
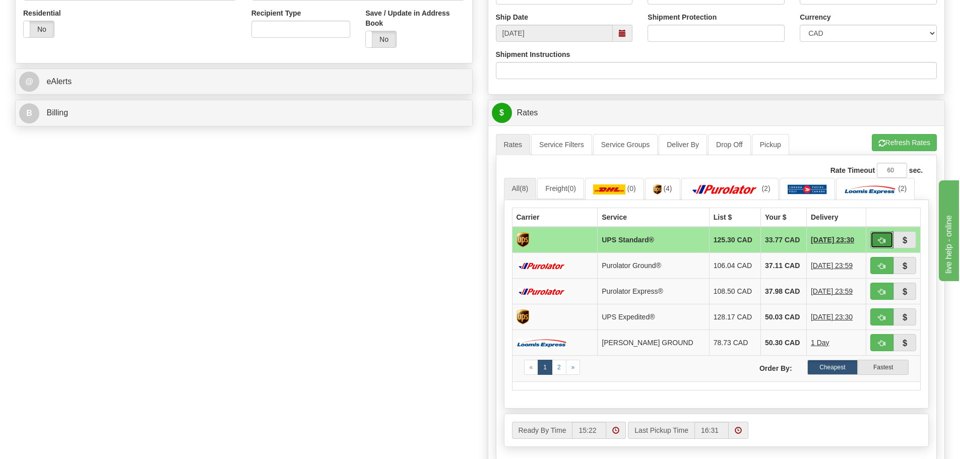
click at [887, 242] on button "button" at bounding box center [881, 239] width 23 height 17
type input "11"
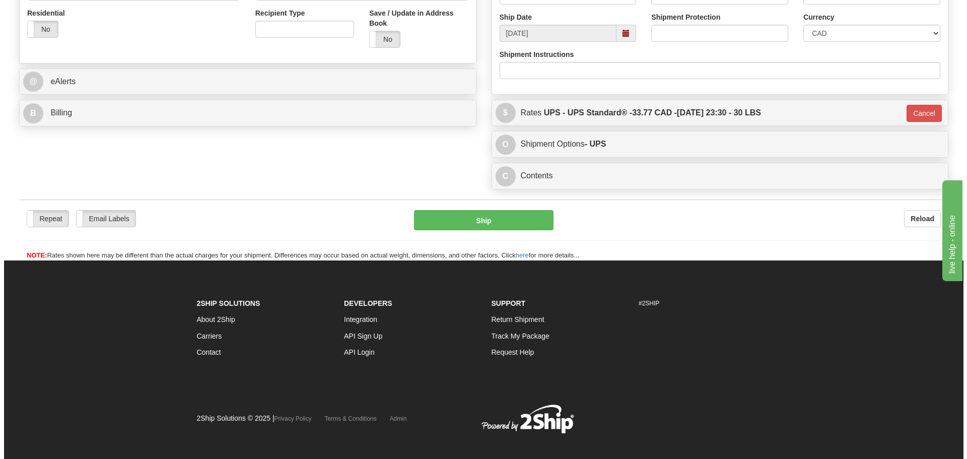
scroll to position [350, 0]
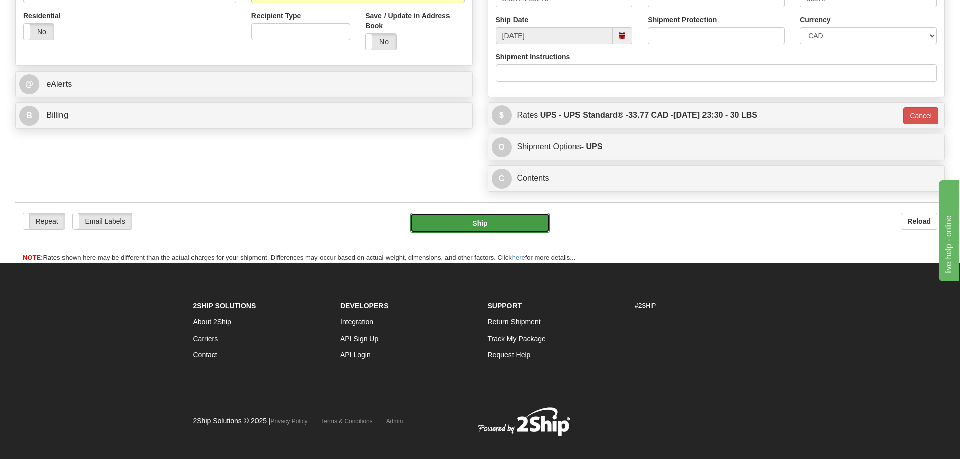
click at [502, 222] on button "Ship" at bounding box center [480, 223] width 140 height 20
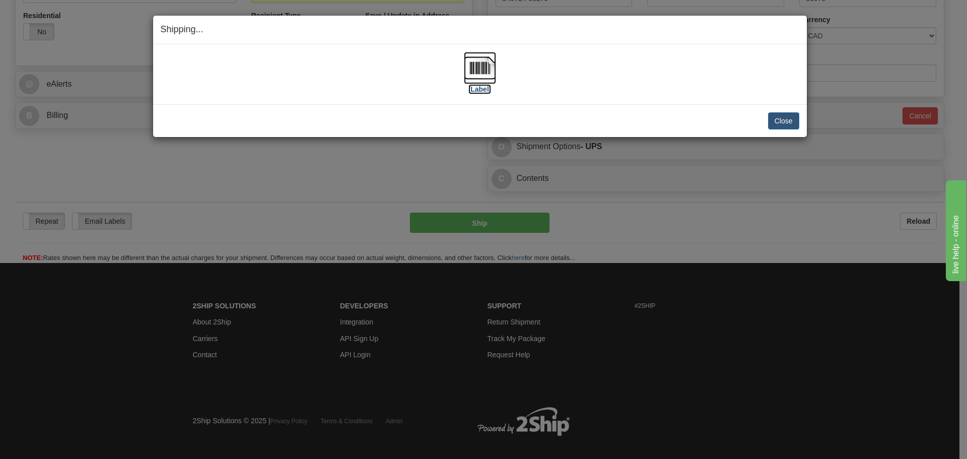
click at [481, 72] on img at bounding box center [480, 68] width 32 height 32
click at [791, 123] on button "Close" at bounding box center [783, 120] width 31 height 17
